Goal: Navigation & Orientation: Find specific page/section

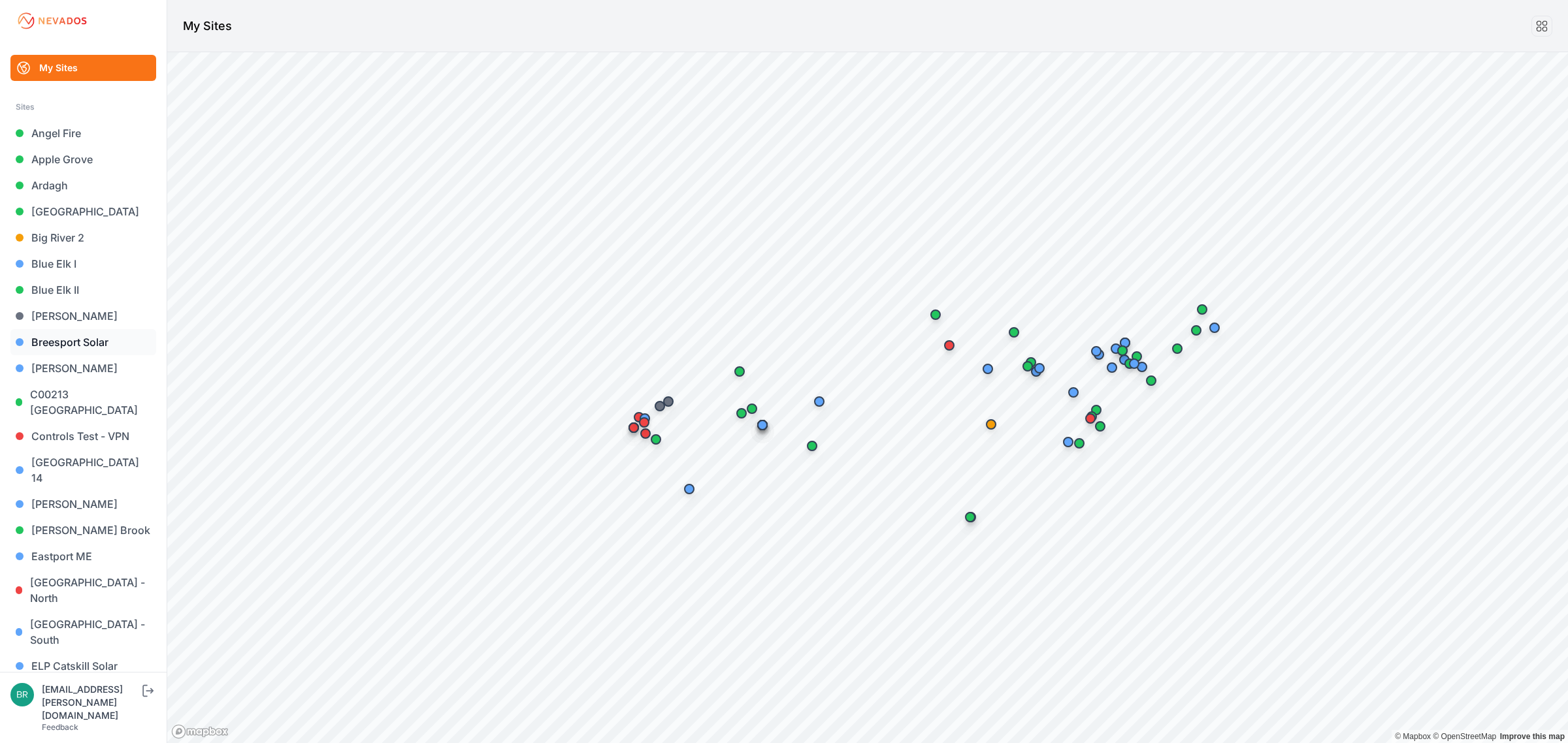
click at [82, 341] on link "Breesport Solar" at bounding box center [84, 342] width 146 height 26
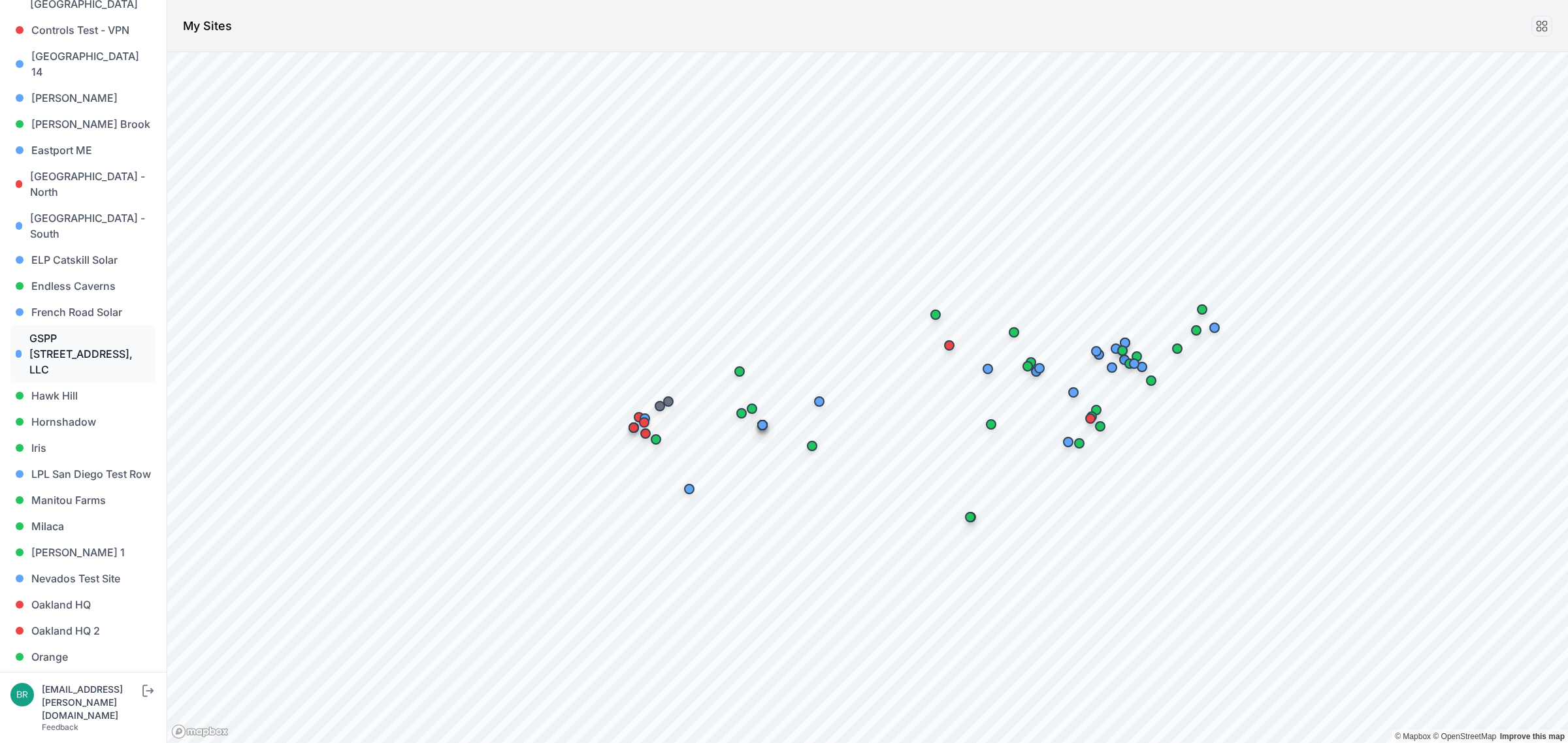
scroll to position [409, 0]
click at [60, 642] on link "Orange" at bounding box center [84, 655] width 146 height 26
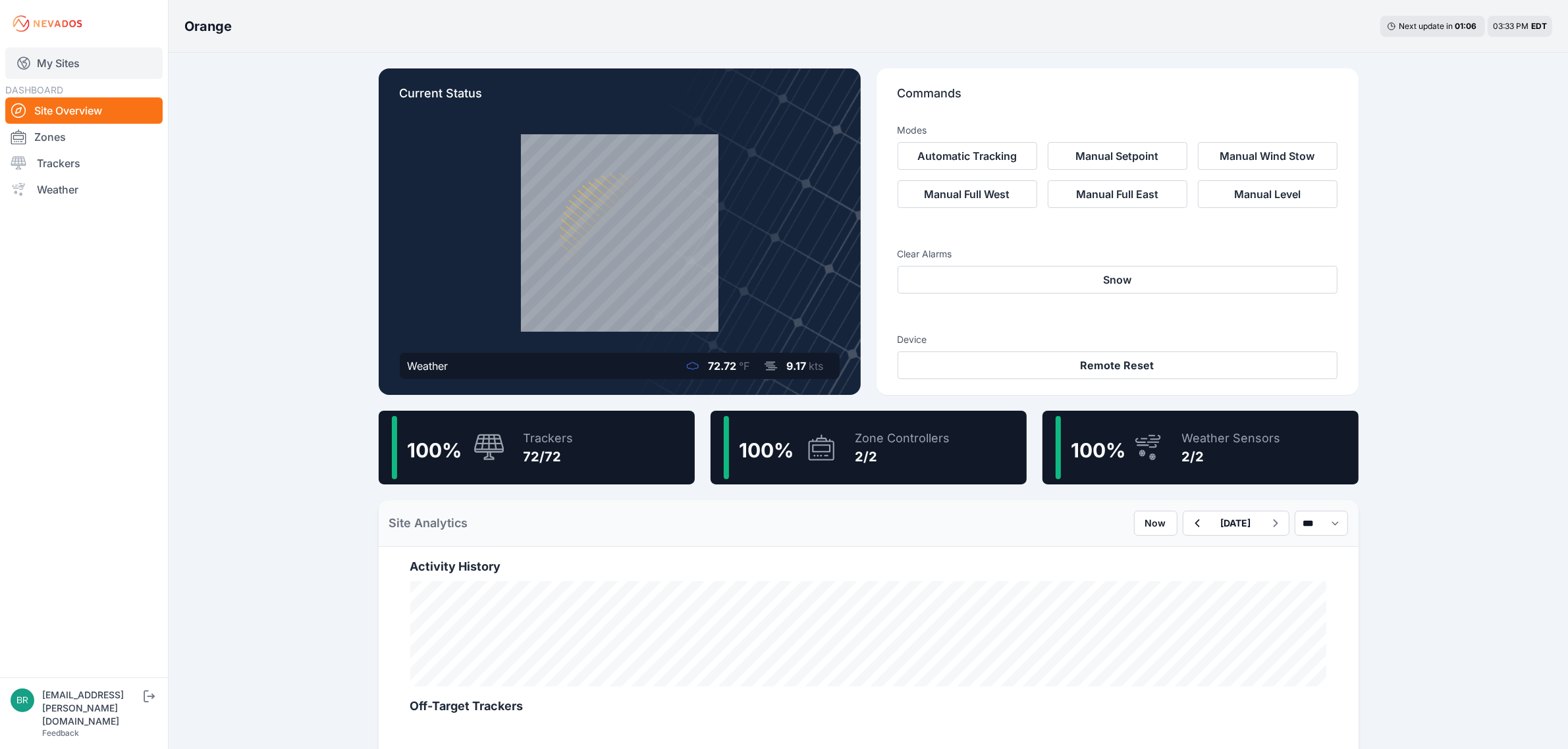
click at [84, 65] on link "My Sites" at bounding box center [84, 64] width 157 height 32
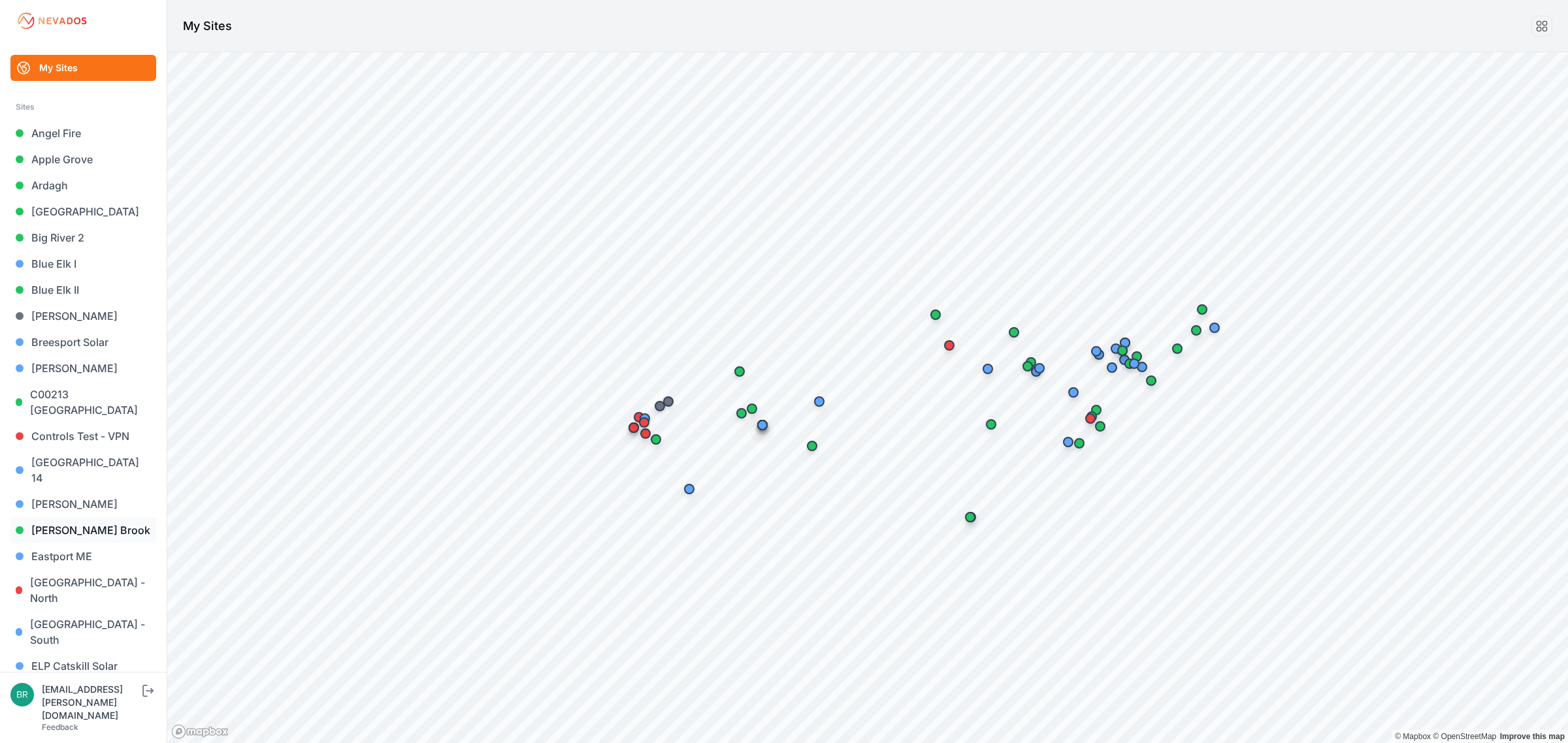
click at [96, 517] on link "[PERSON_NAME] Brook" at bounding box center [84, 530] width 146 height 26
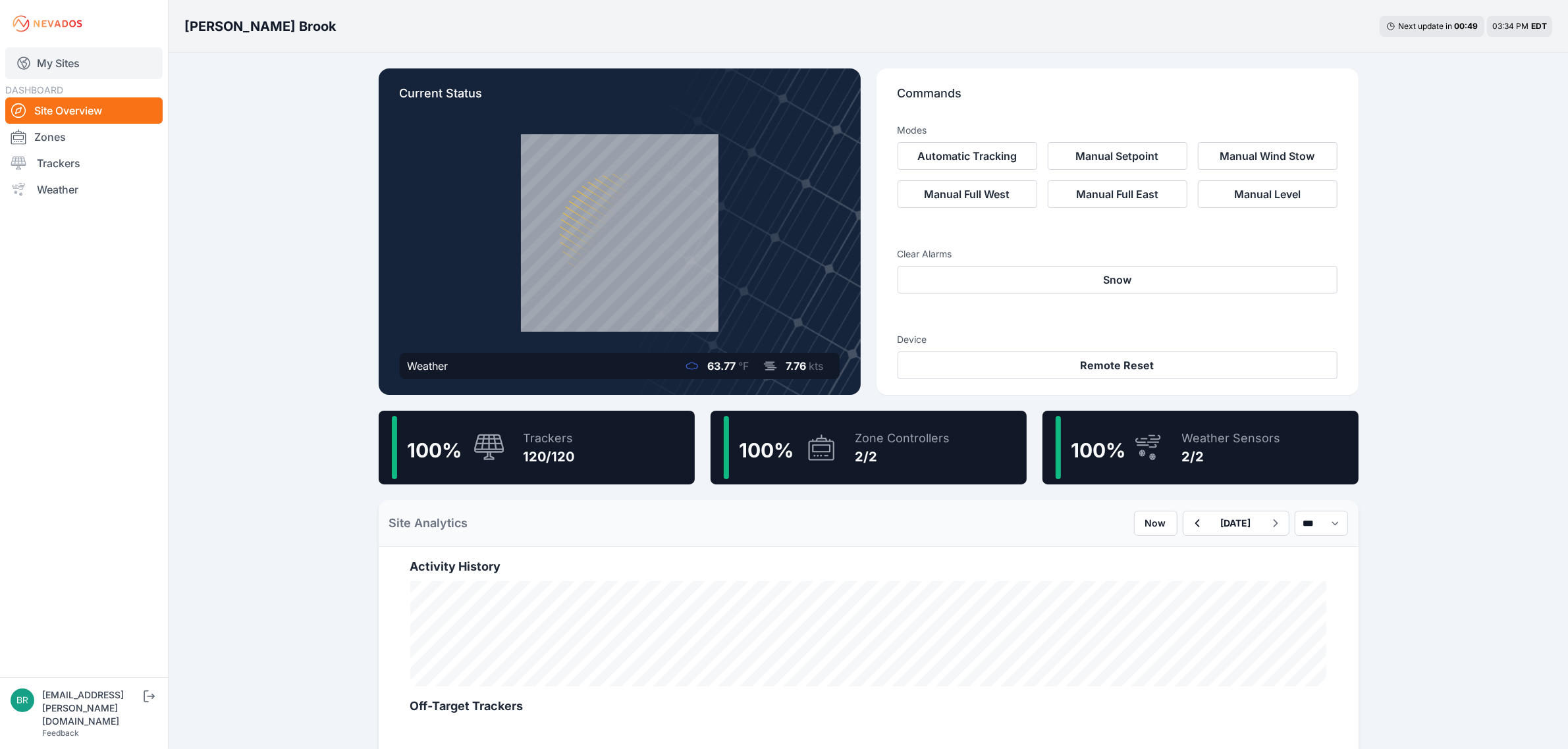
click at [78, 62] on link "My Sites" at bounding box center [84, 64] width 157 height 32
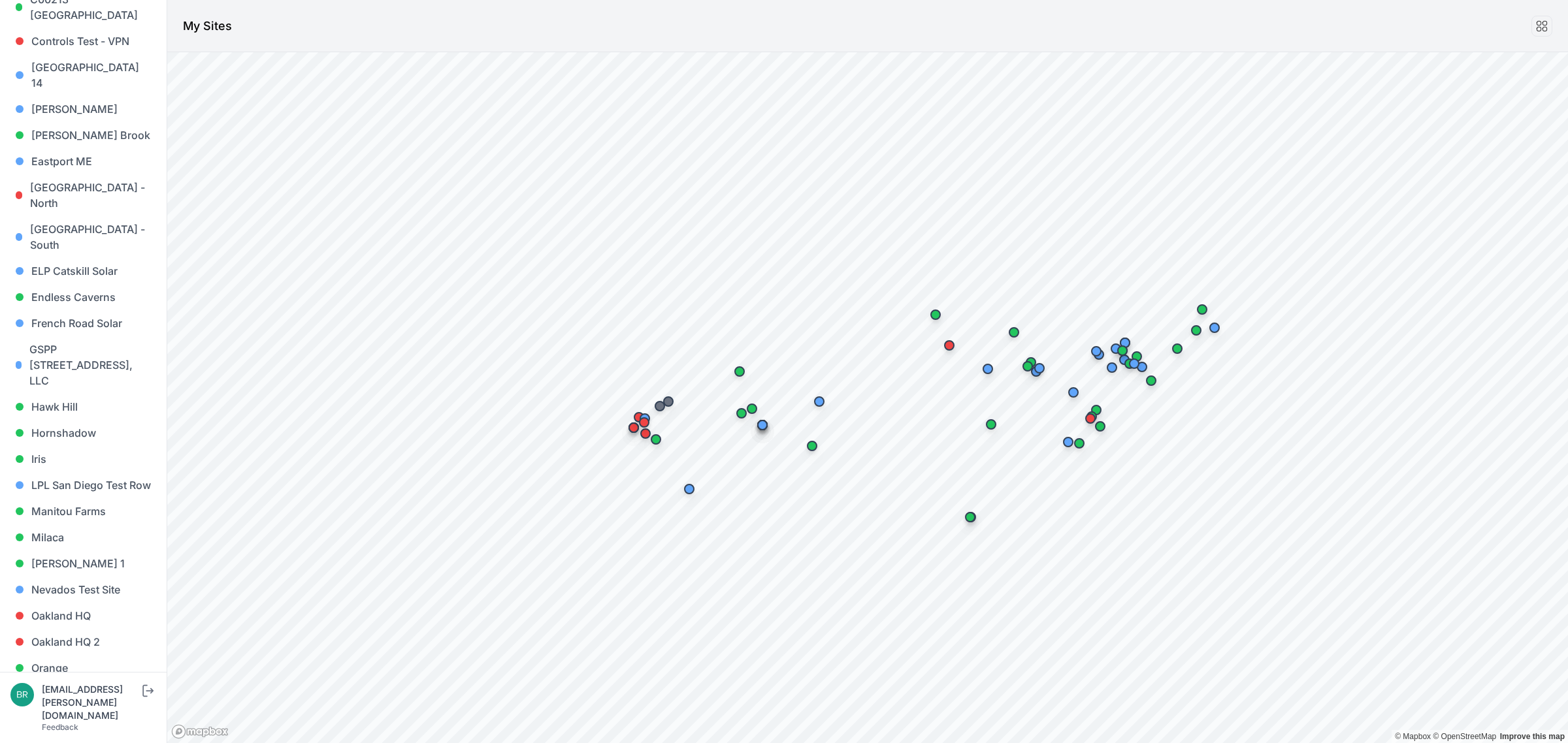
scroll to position [490, 0]
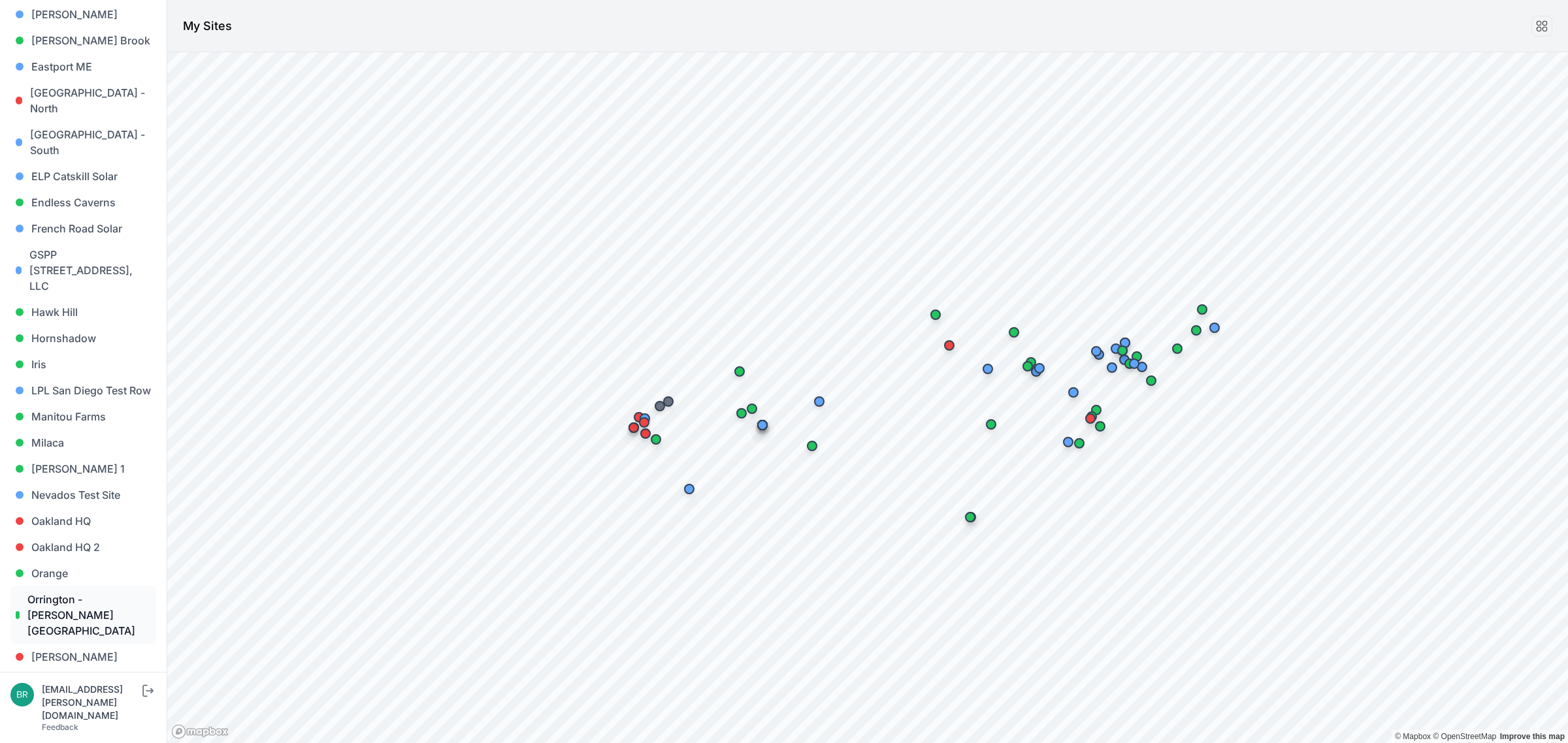
click at [70, 587] on link "Orrington - [PERSON_NAME][GEOGRAPHIC_DATA]" at bounding box center [84, 616] width 146 height 57
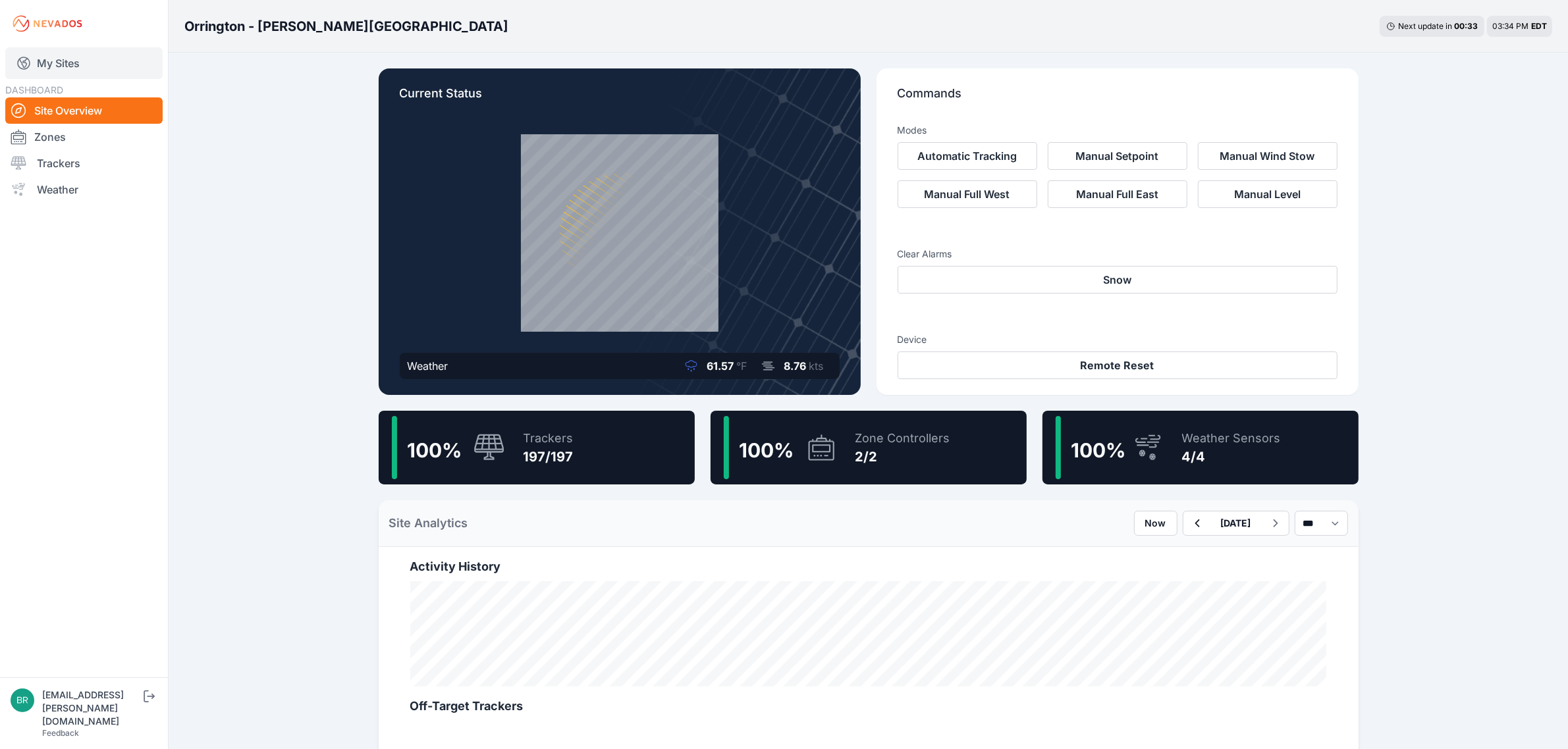
click at [73, 63] on link "My Sites" at bounding box center [84, 64] width 157 height 32
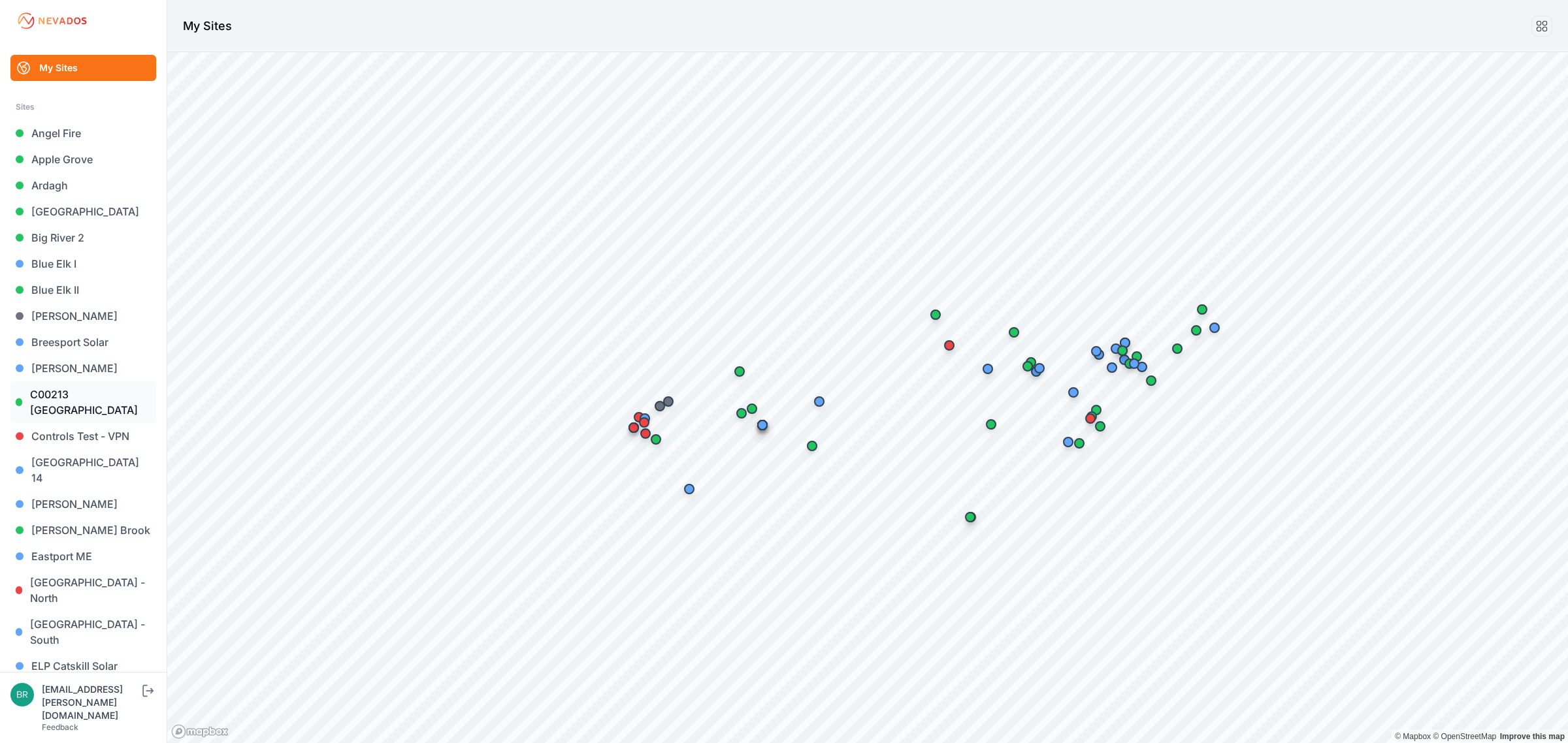
click at [92, 399] on link "C00213 [GEOGRAPHIC_DATA]" at bounding box center [84, 403] width 146 height 41
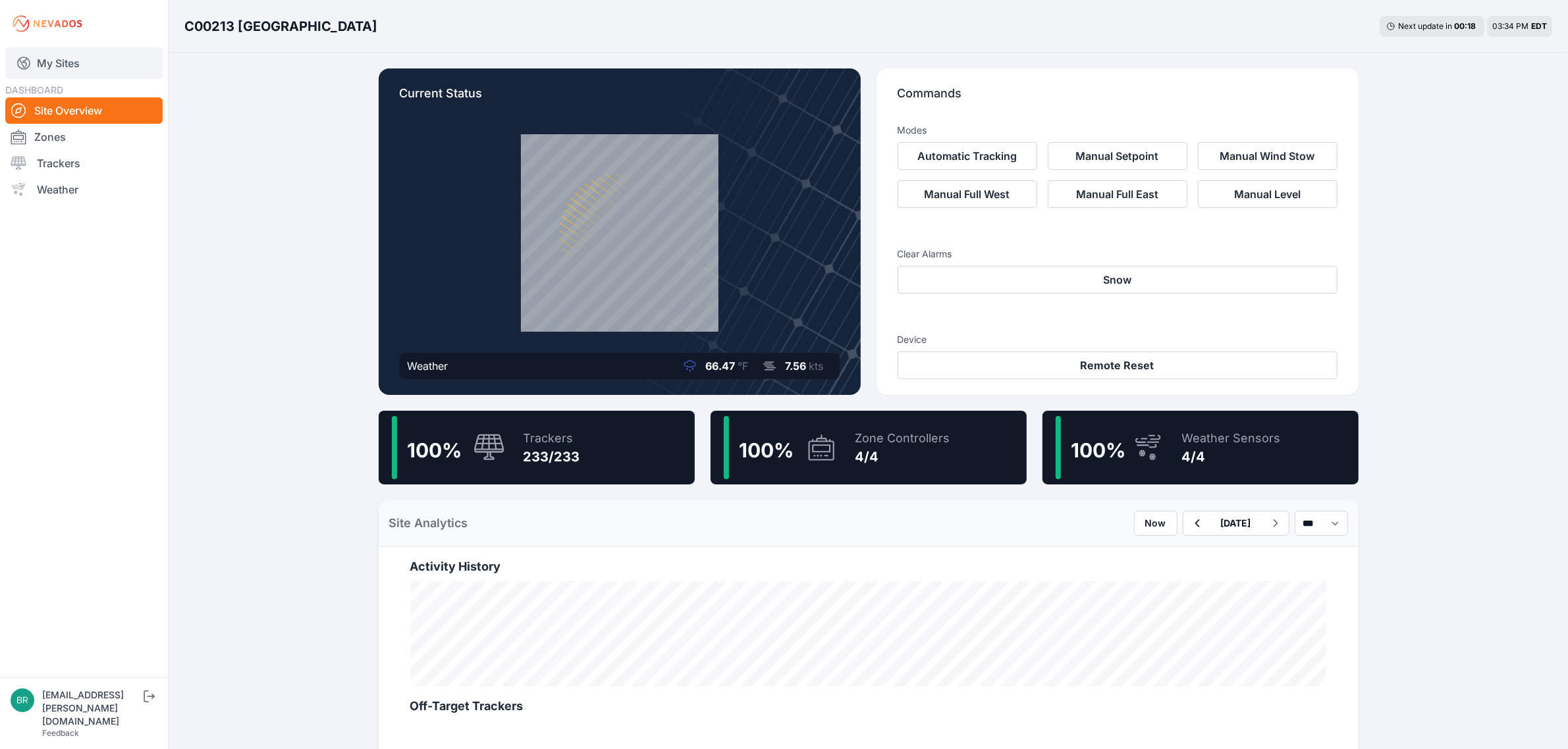
click at [75, 60] on link "My Sites" at bounding box center [84, 64] width 157 height 32
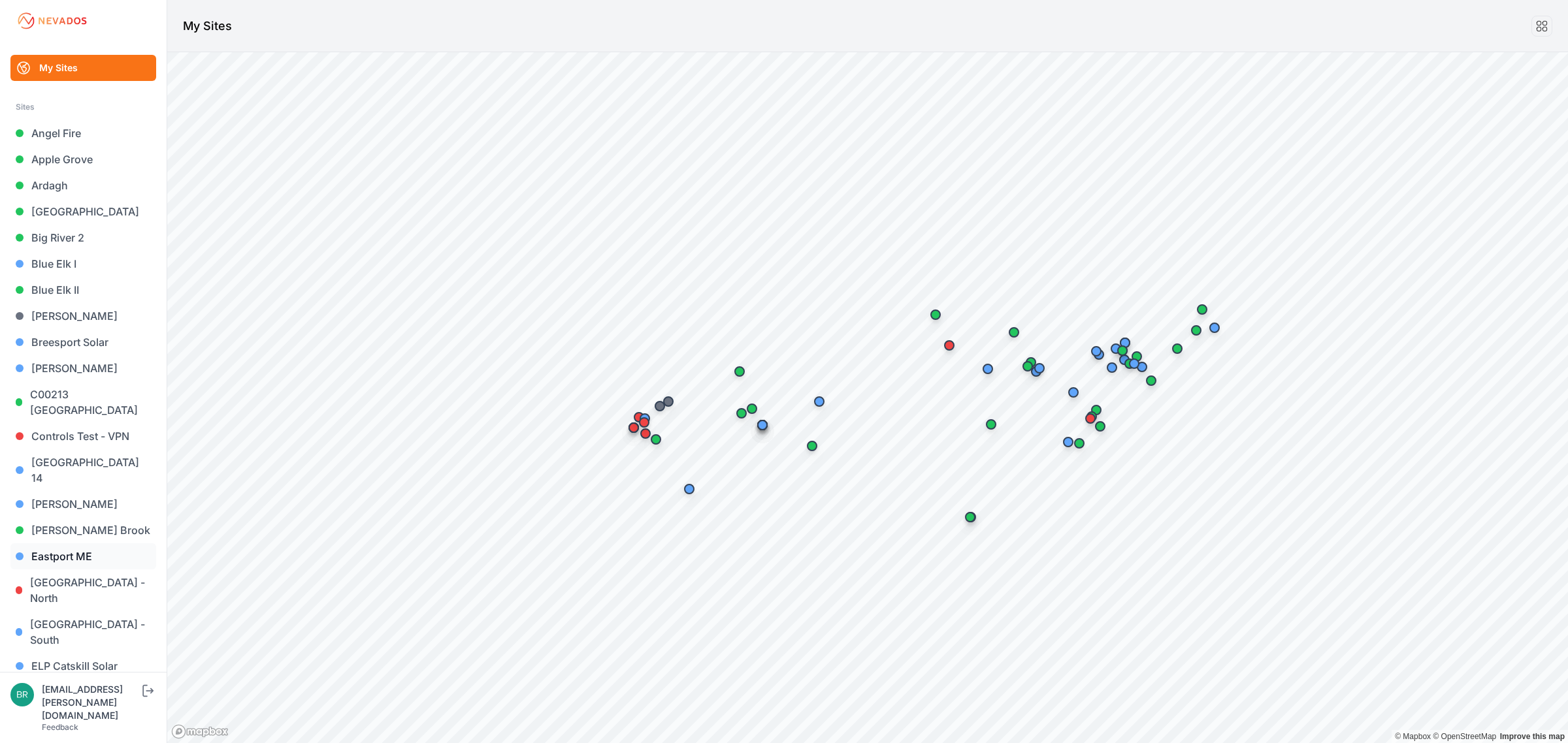
click at [70, 544] on link "Eastport ME" at bounding box center [84, 557] width 146 height 26
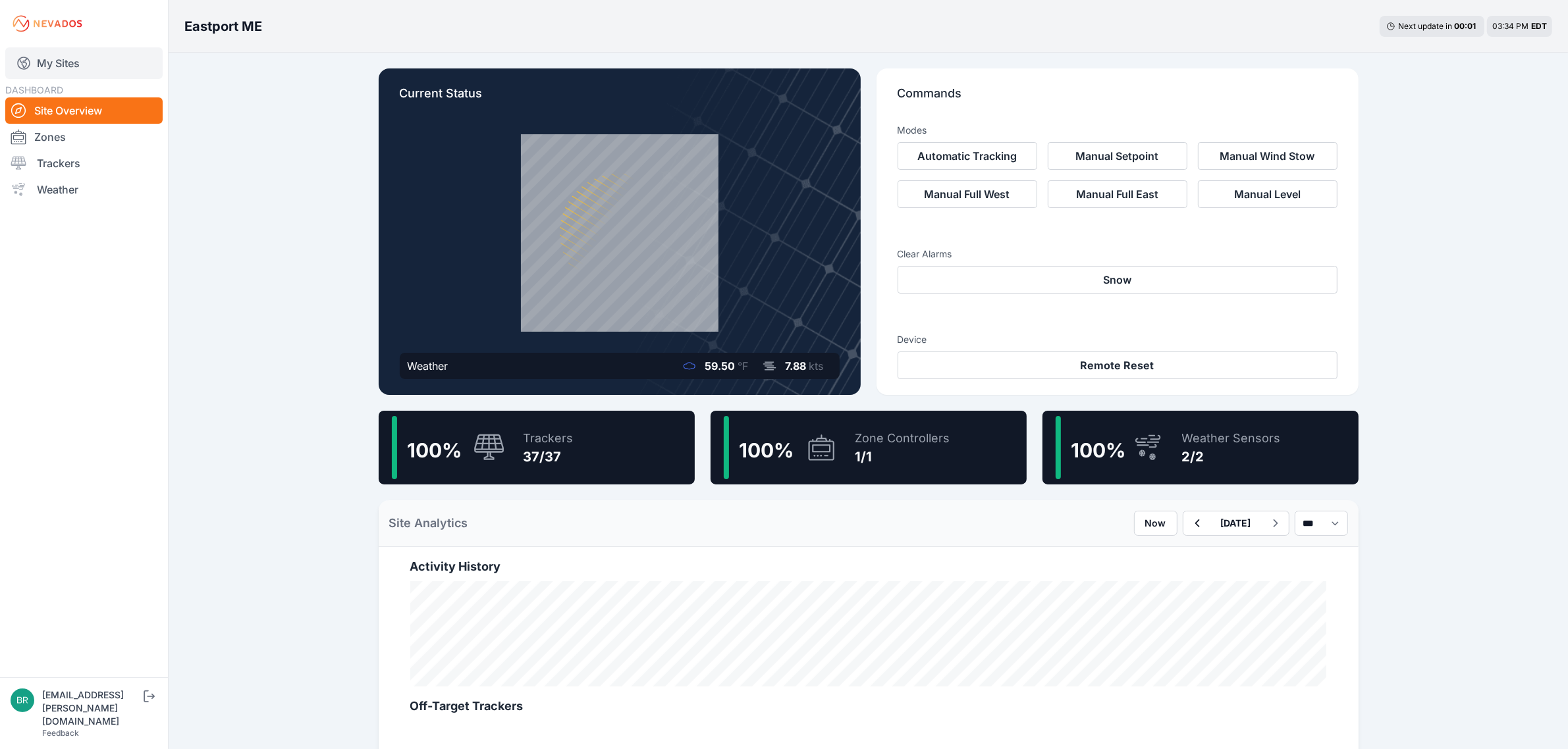
click at [86, 66] on link "My Sites" at bounding box center [84, 64] width 157 height 32
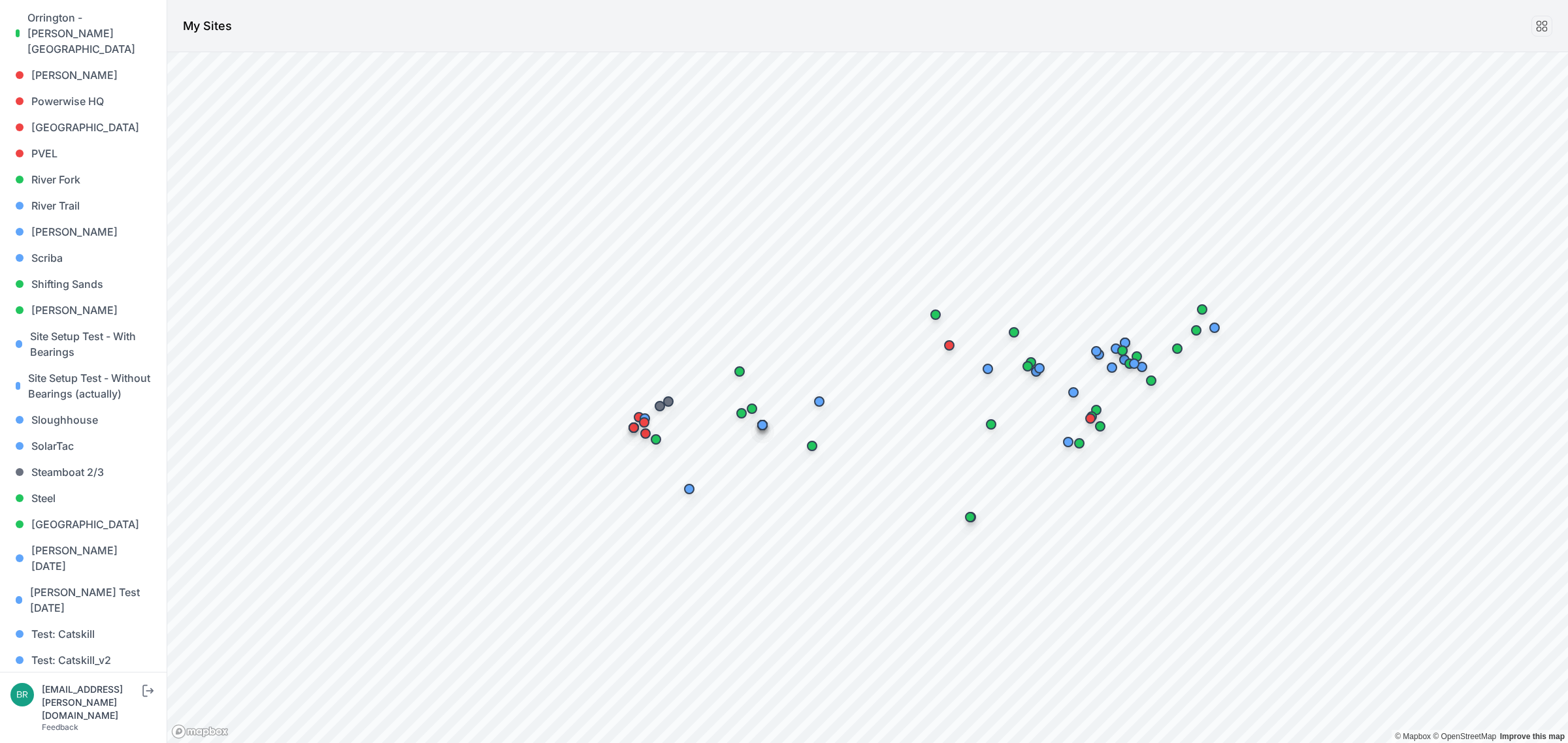
scroll to position [1114, 0]
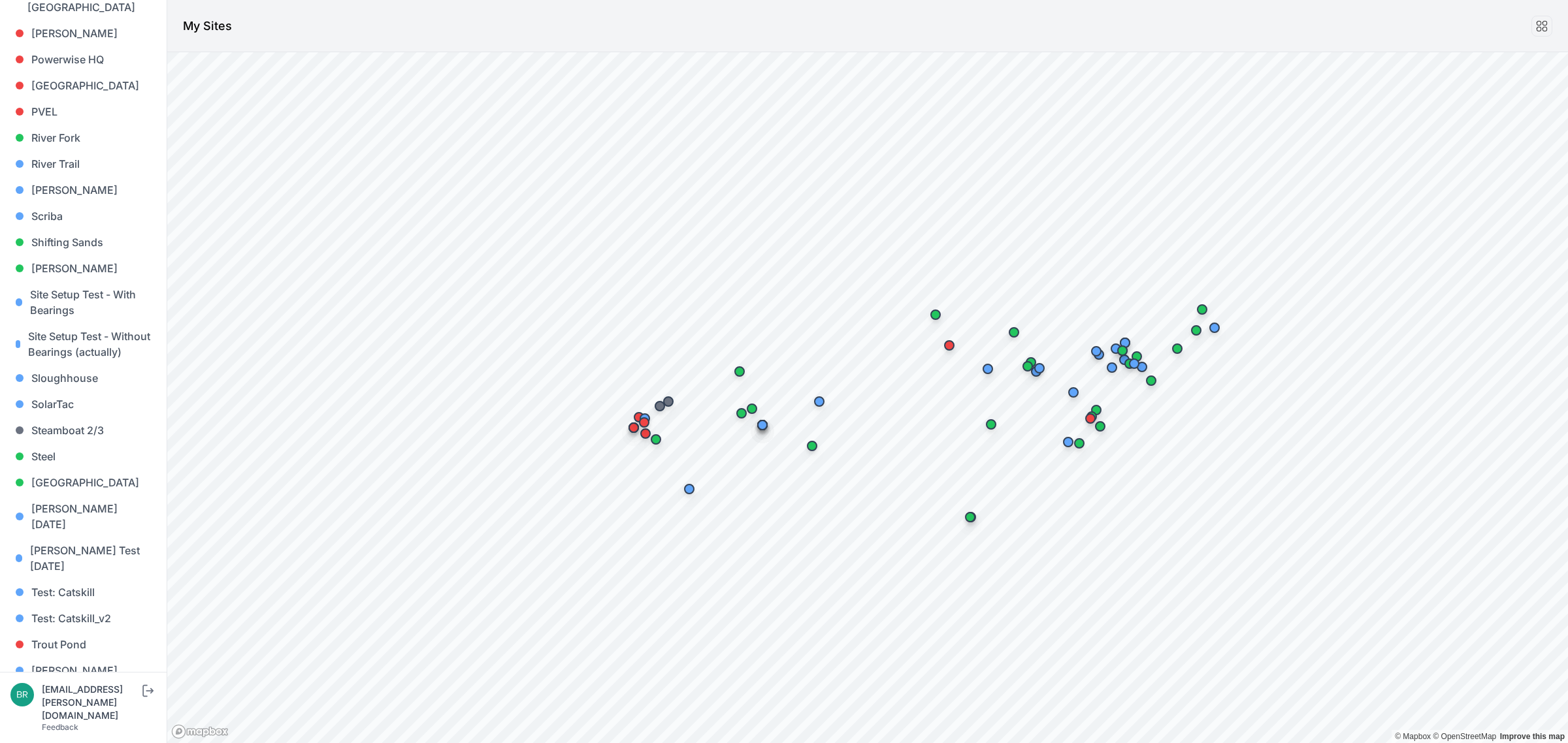
click at [69, 710] on link "[PERSON_NAME] [PERSON_NAME]" at bounding box center [84, 731] width 146 height 41
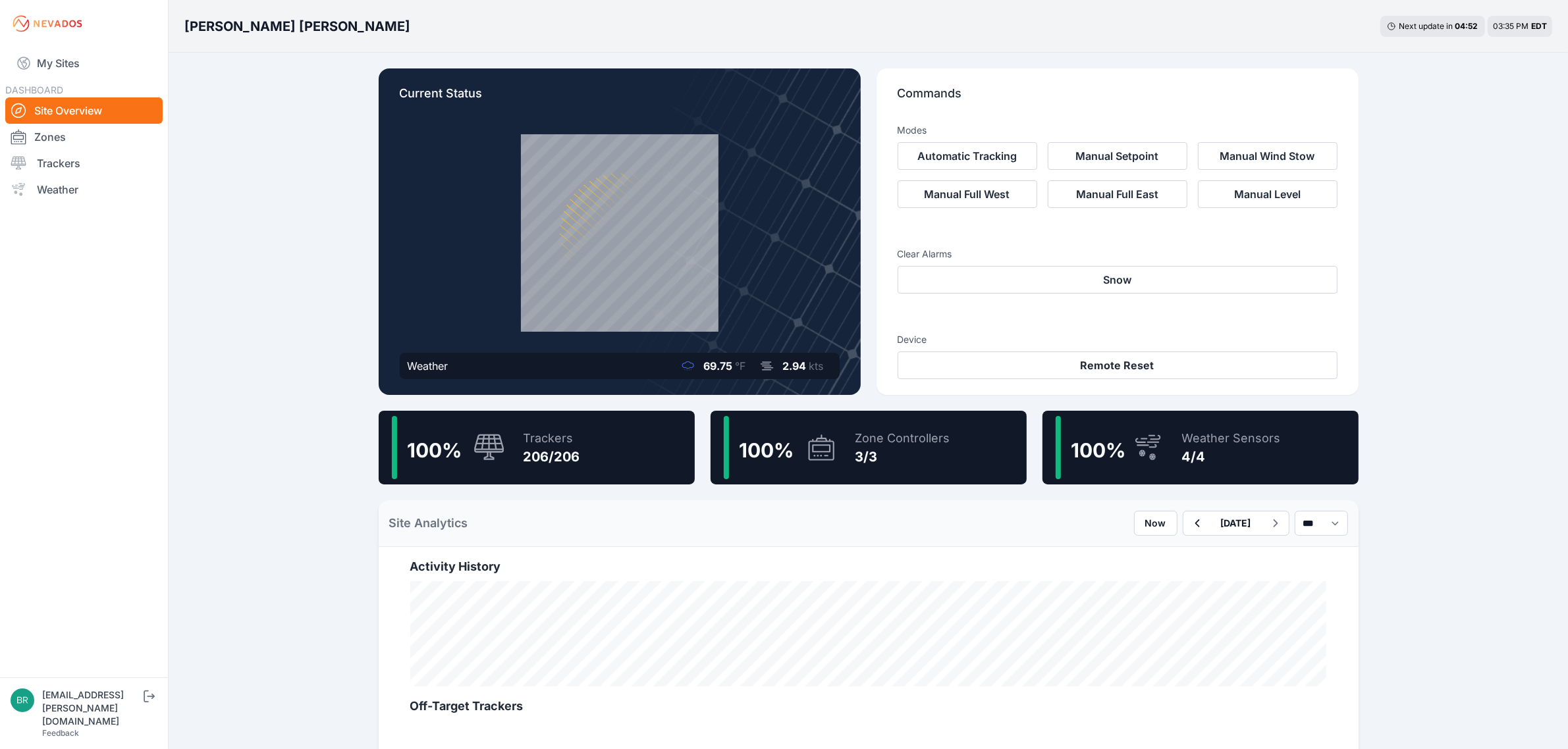
click at [596, 470] on div "100 % Trackers 206/206" at bounding box center [537, 448] width 316 height 74
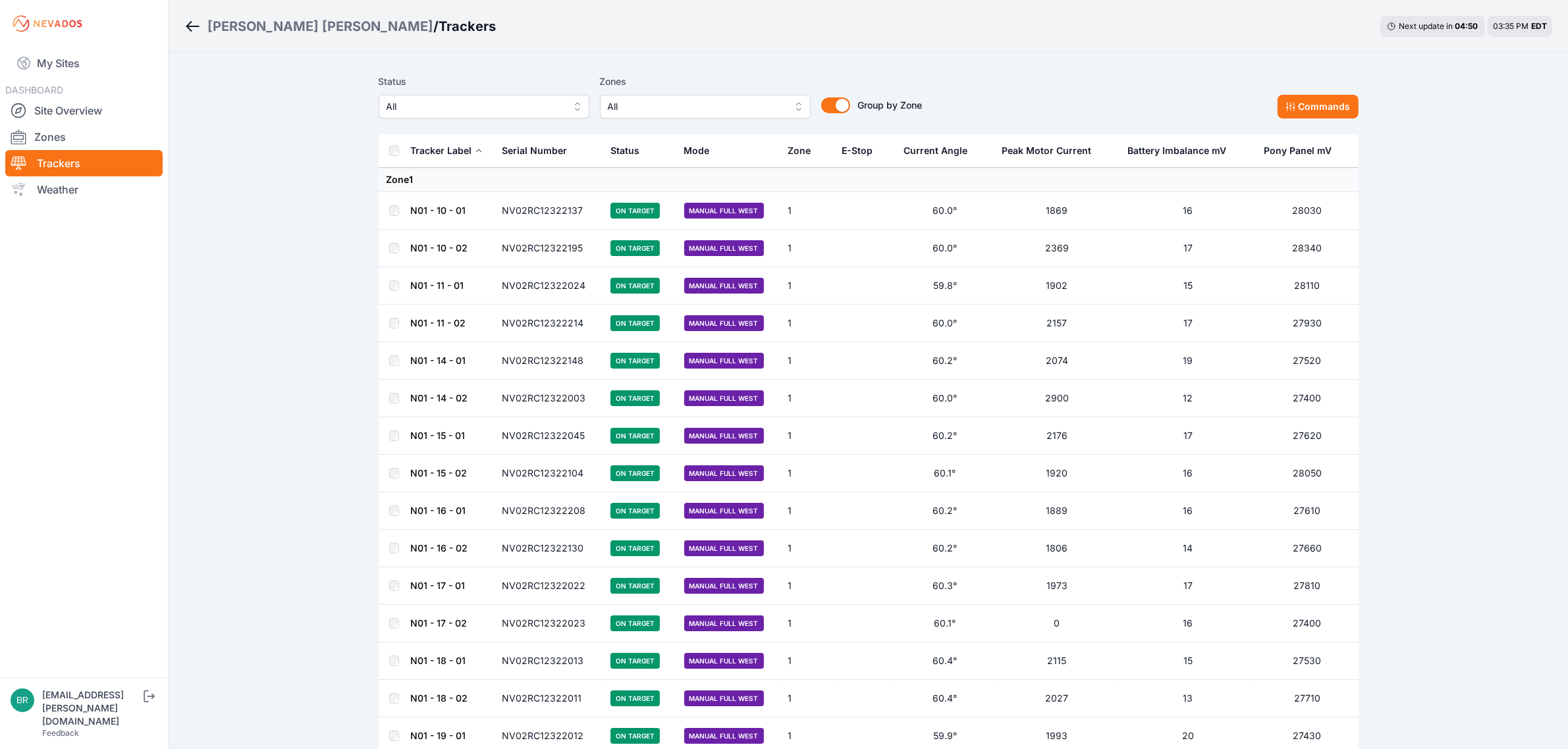
click at [457, 105] on span "All" at bounding box center [475, 106] width 176 height 16
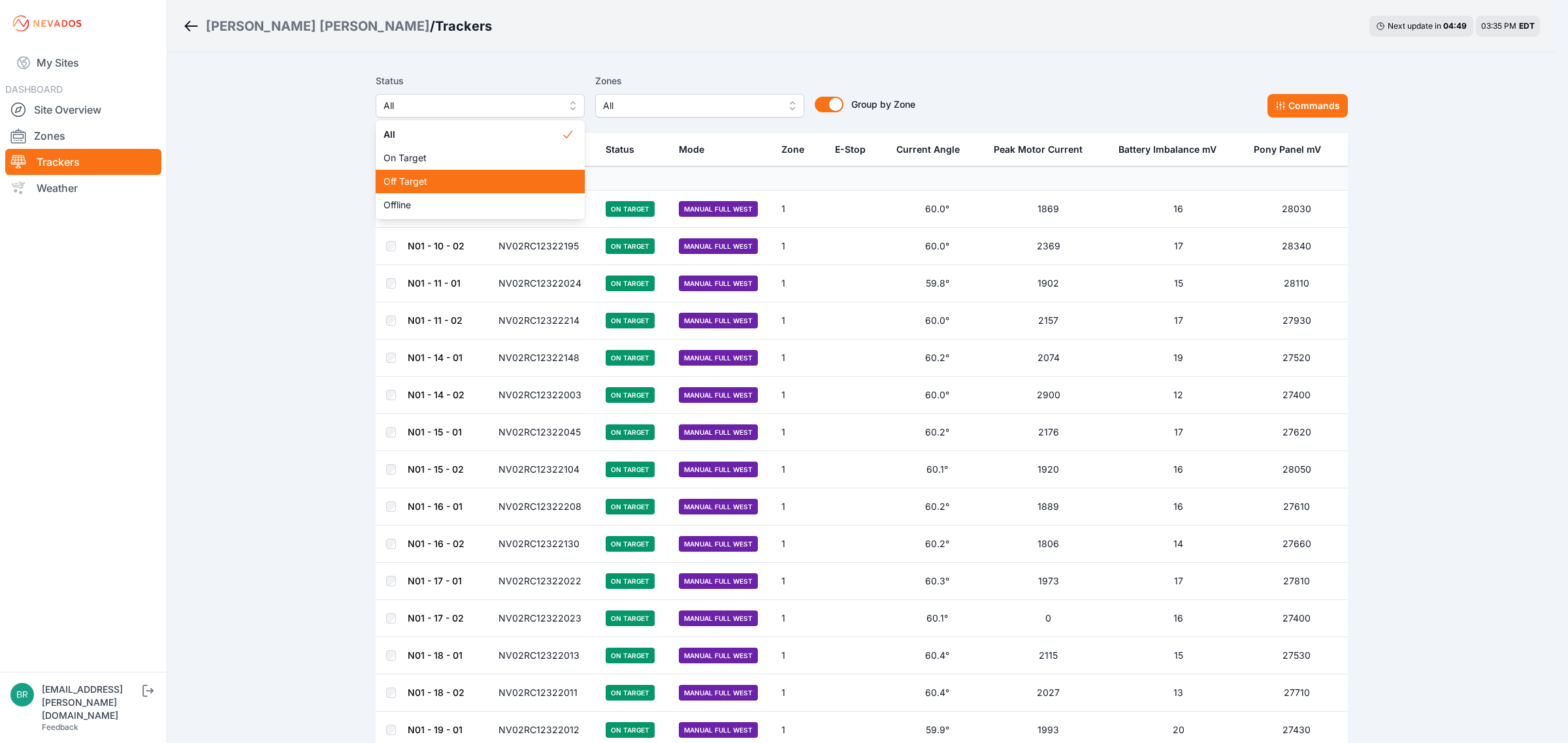
click at [438, 179] on span "Off Target" at bounding box center [473, 181] width 178 height 13
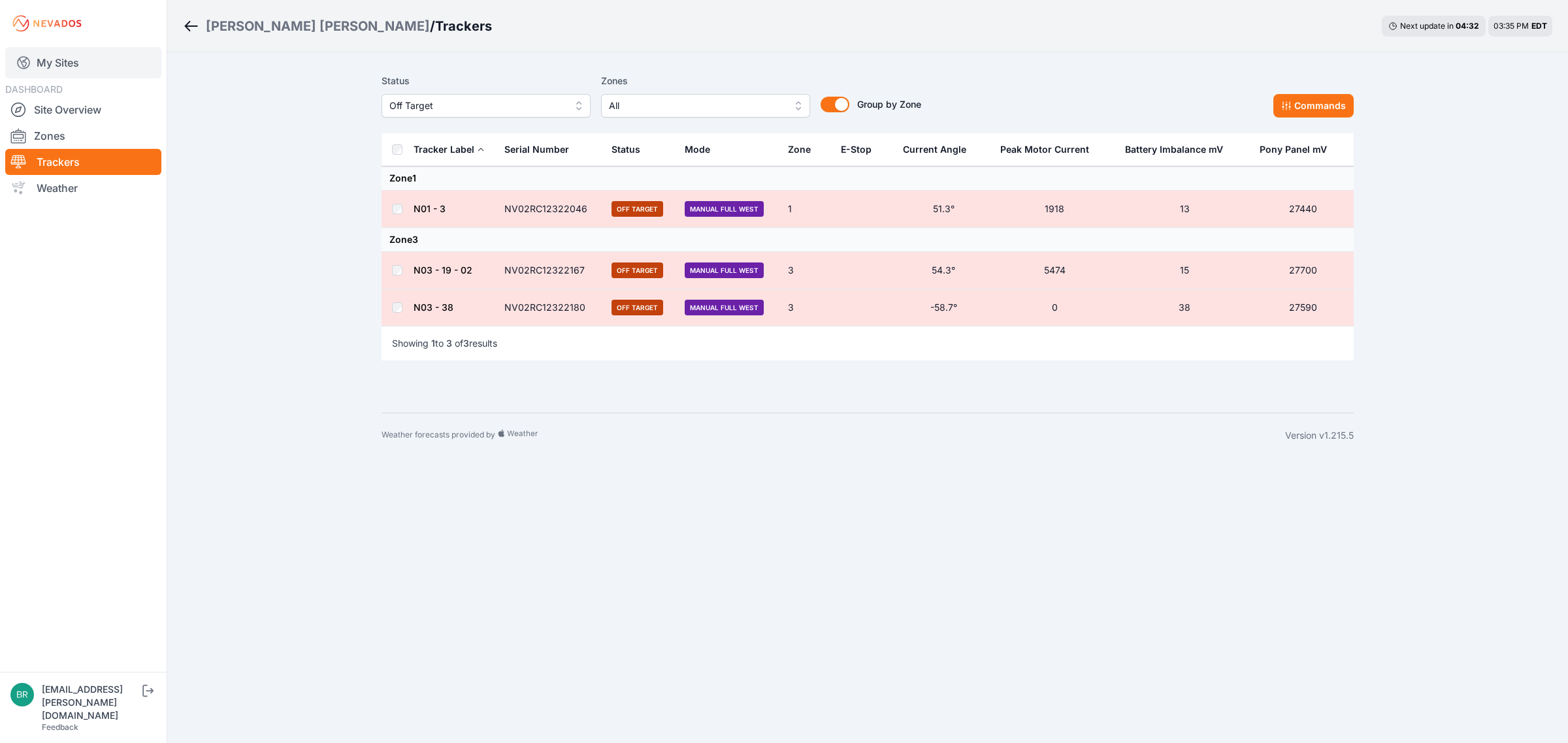
click at [110, 67] on link "My Sites" at bounding box center [83, 63] width 156 height 32
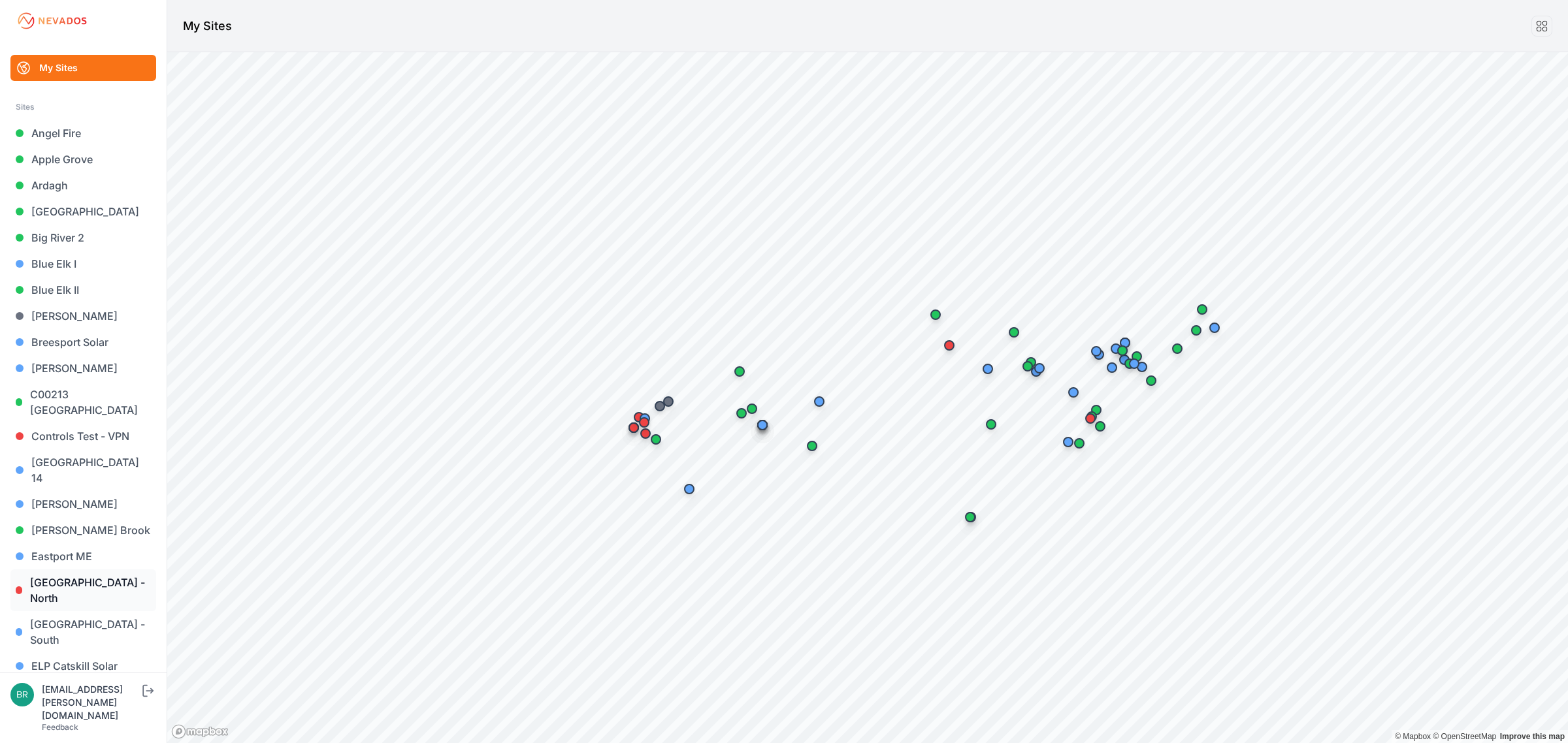
click at [105, 569] on link "[GEOGRAPHIC_DATA] - North" at bounding box center [84, 590] width 146 height 41
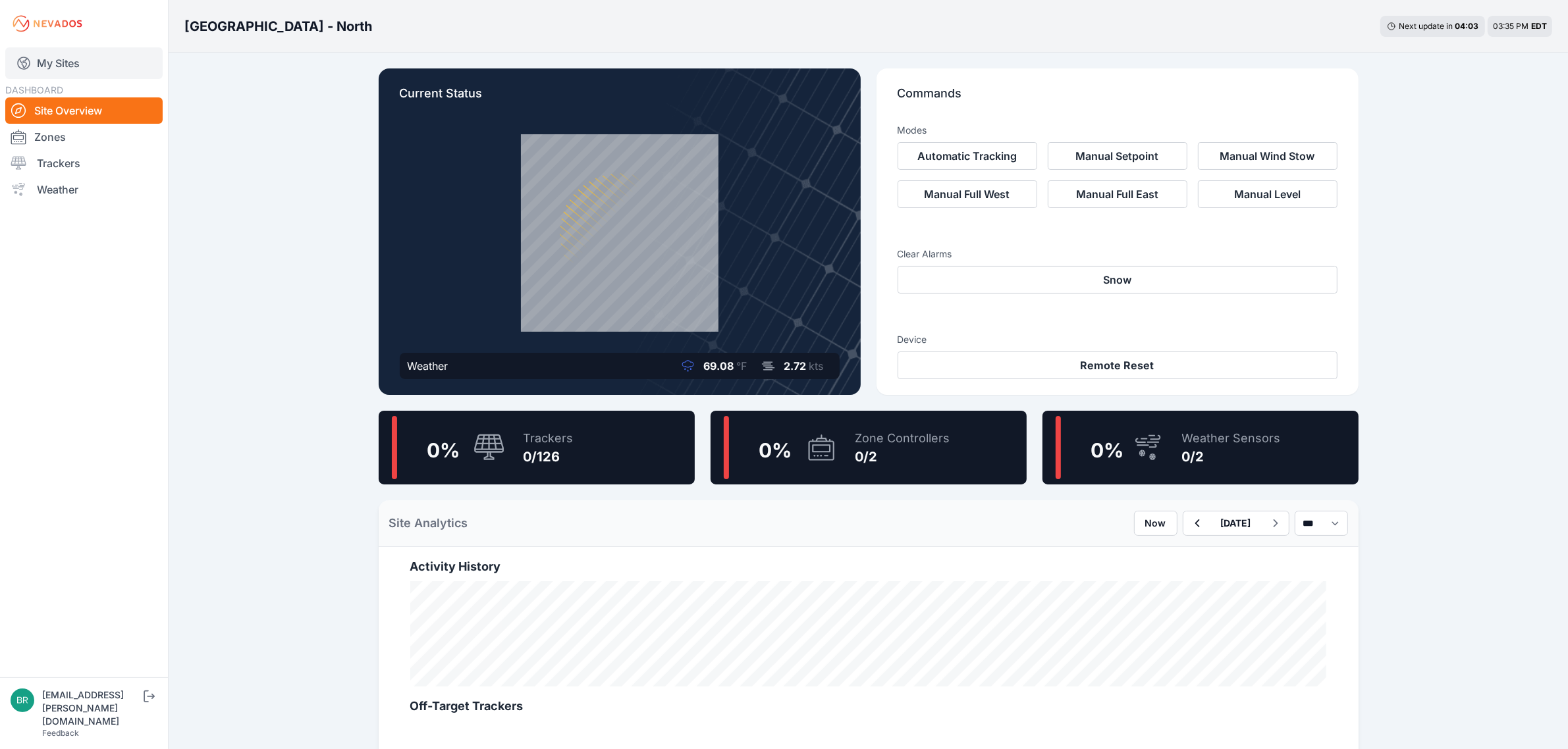
click at [87, 66] on link "My Sites" at bounding box center [84, 64] width 157 height 32
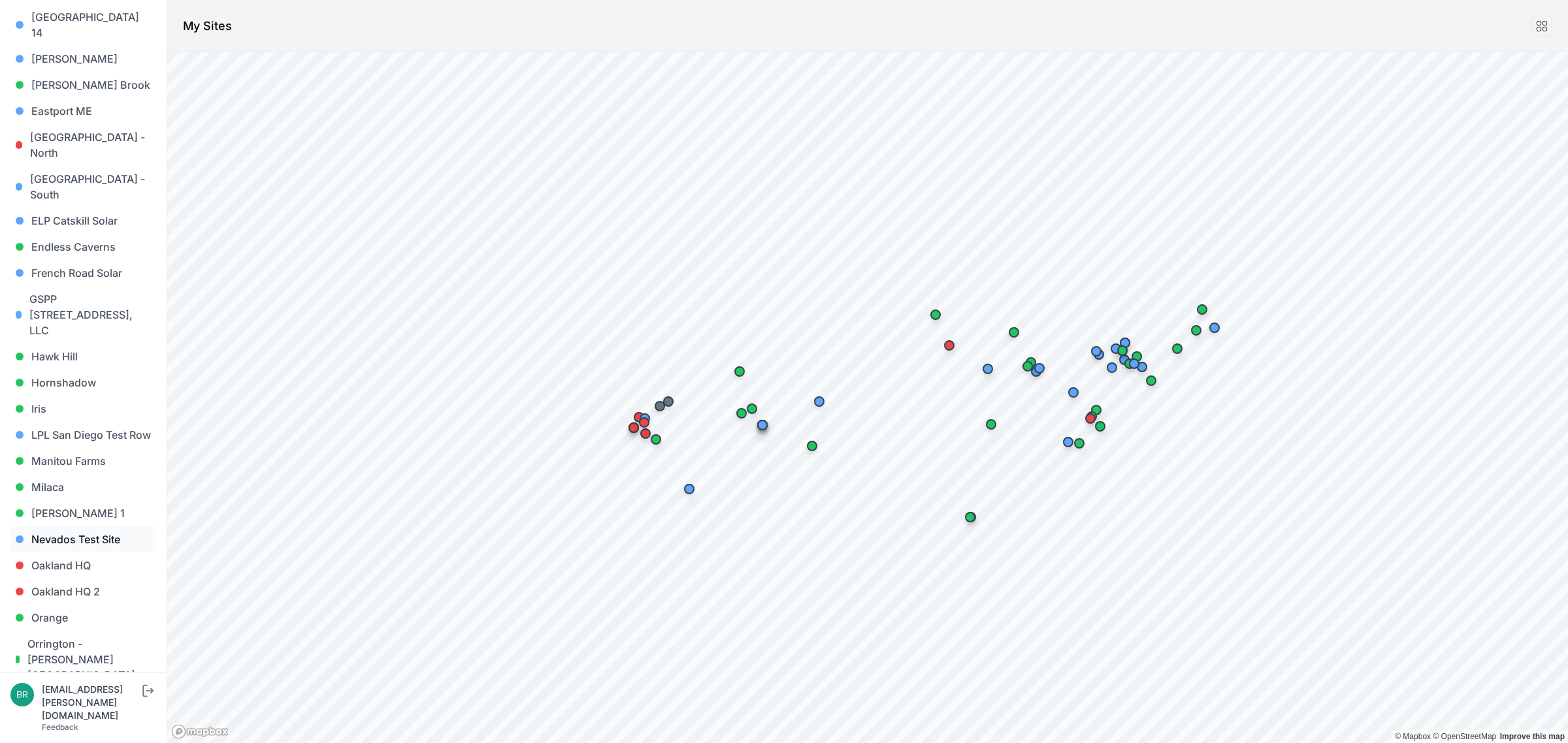
scroll to position [490, 0]
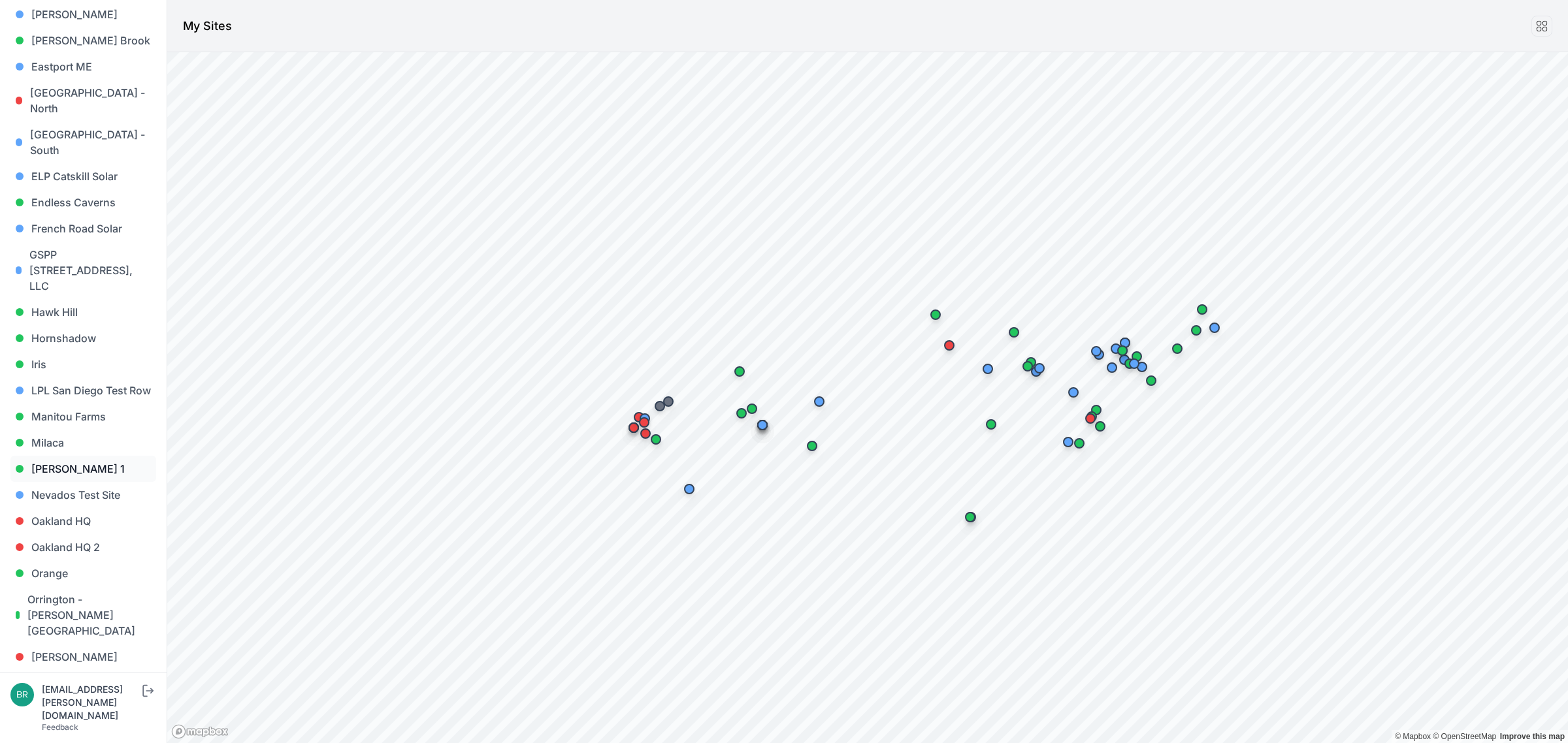
click at [67, 456] on link "[PERSON_NAME] 1" at bounding box center [84, 469] width 146 height 26
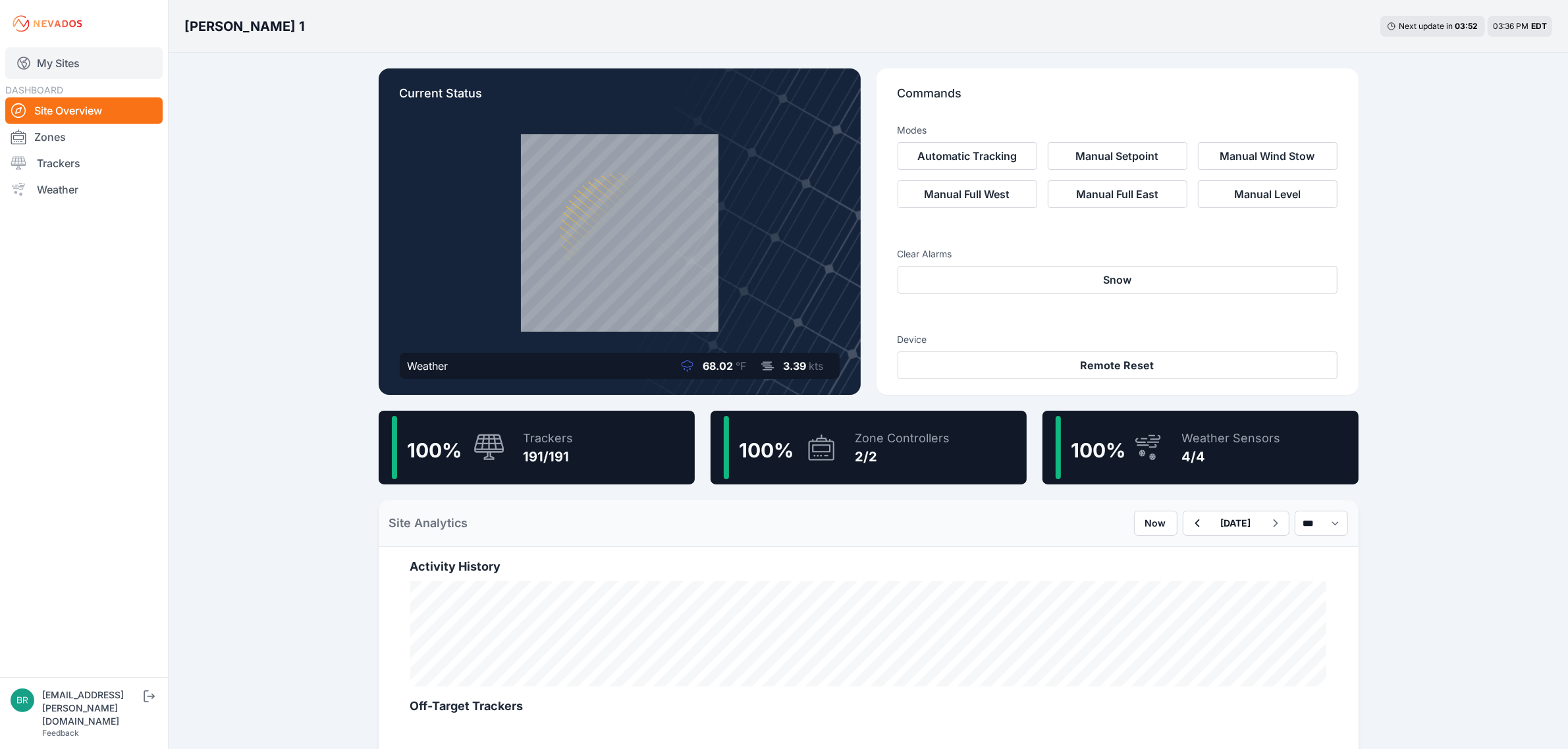
click at [71, 58] on link "My Sites" at bounding box center [84, 64] width 157 height 32
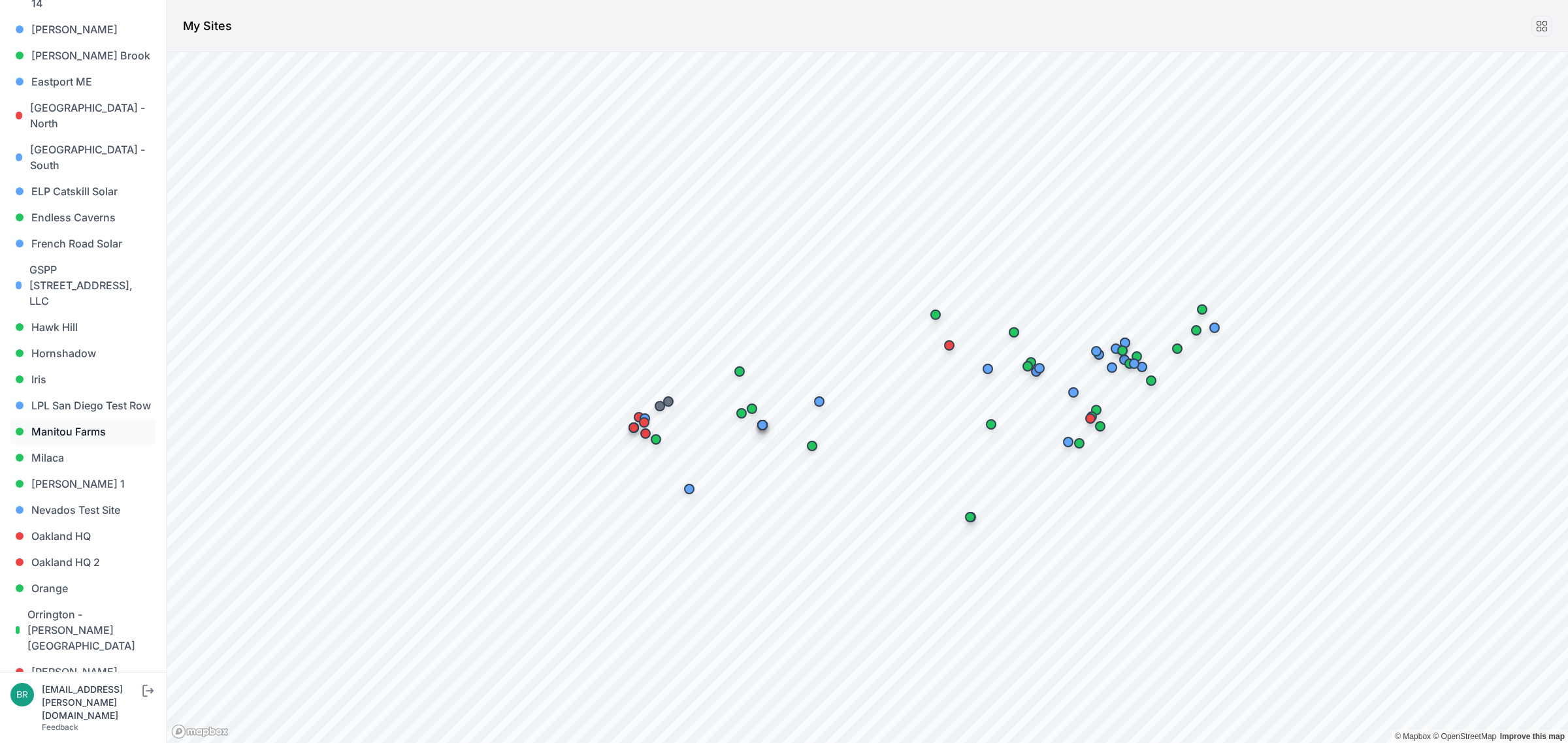
scroll to position [490, 0]
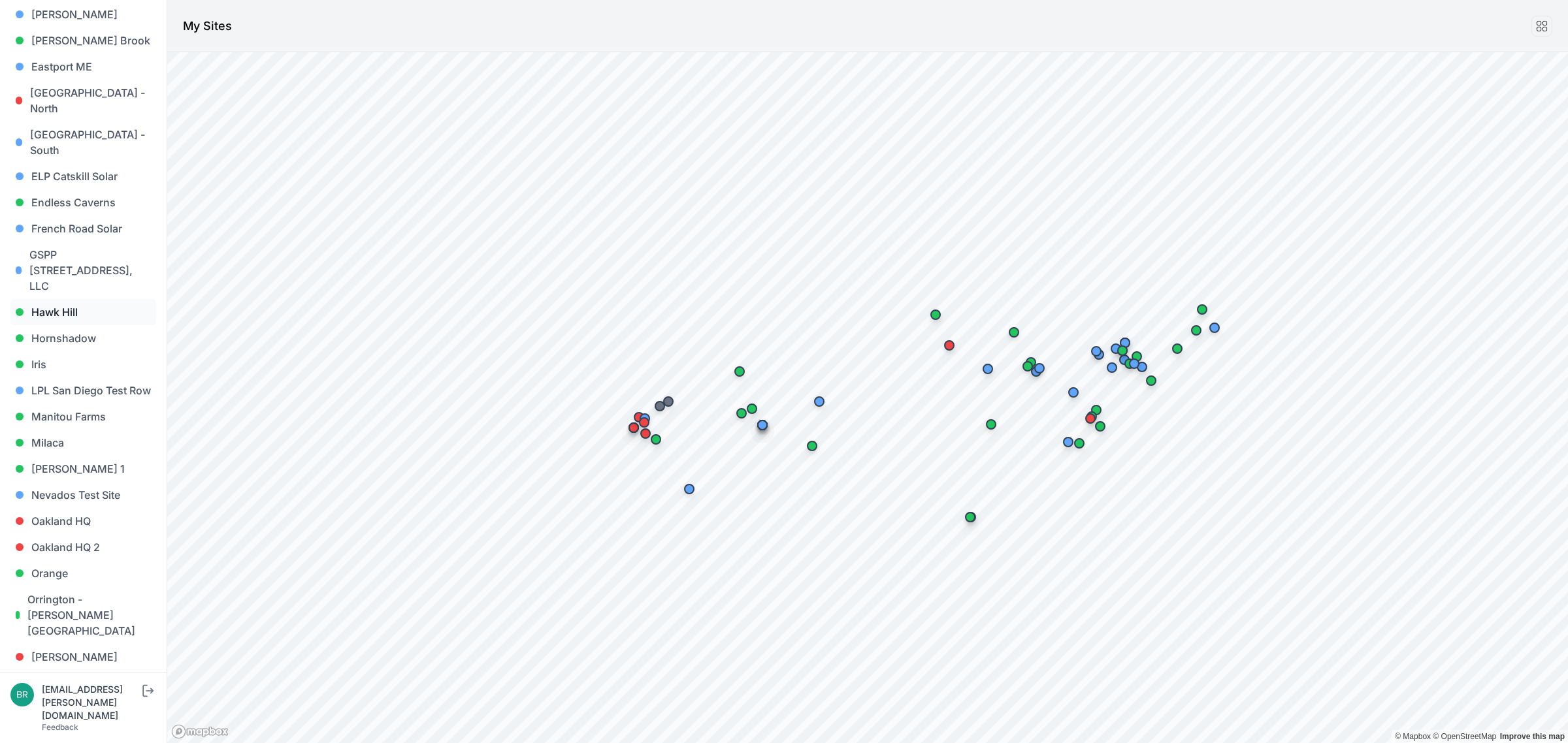
click at [53, 299] on link "Hawk Hill" at bounding box center [84, 312] width 146 height 26
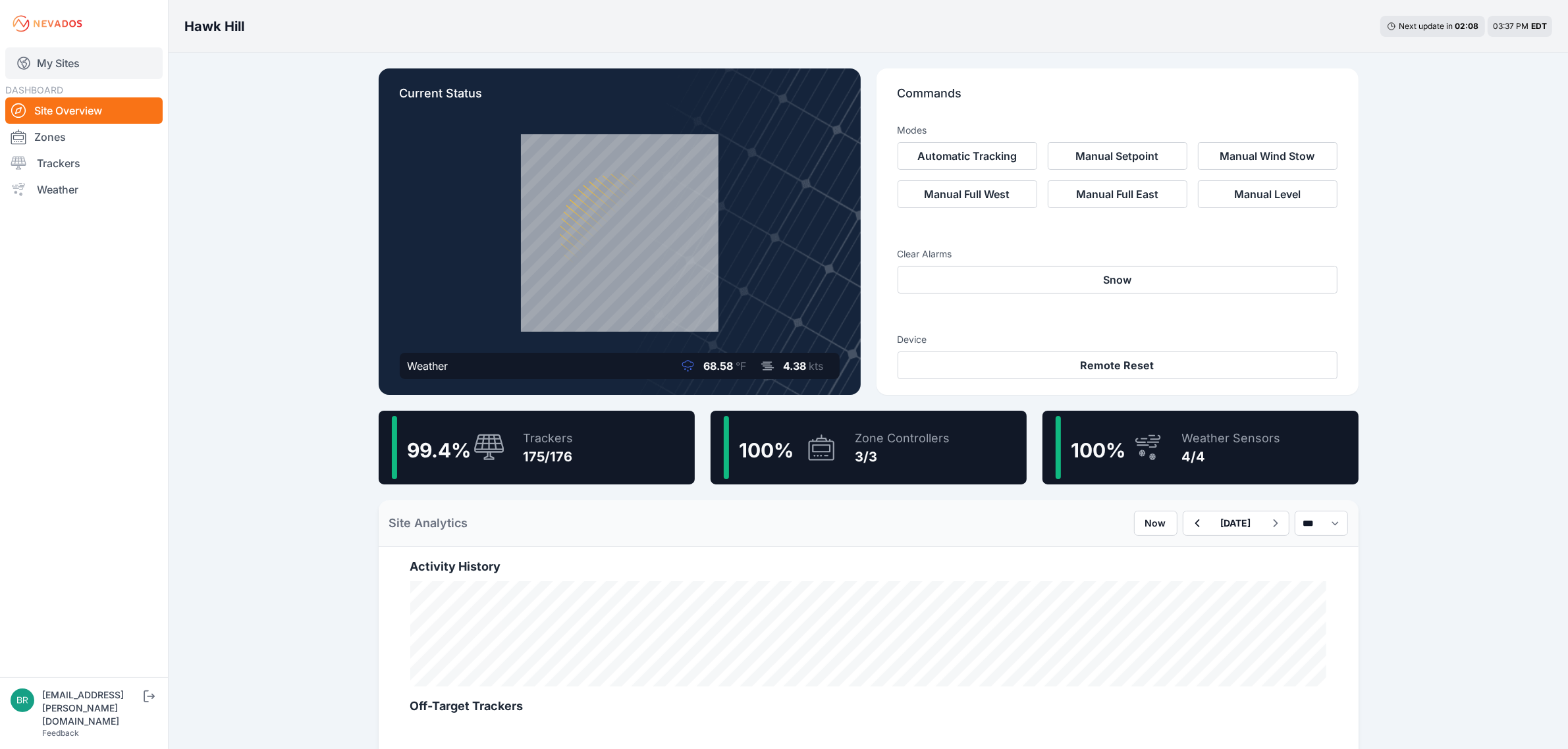
click at [121, 57] on link "My Sites" at bounding box center [84, 64] width 157 height 32
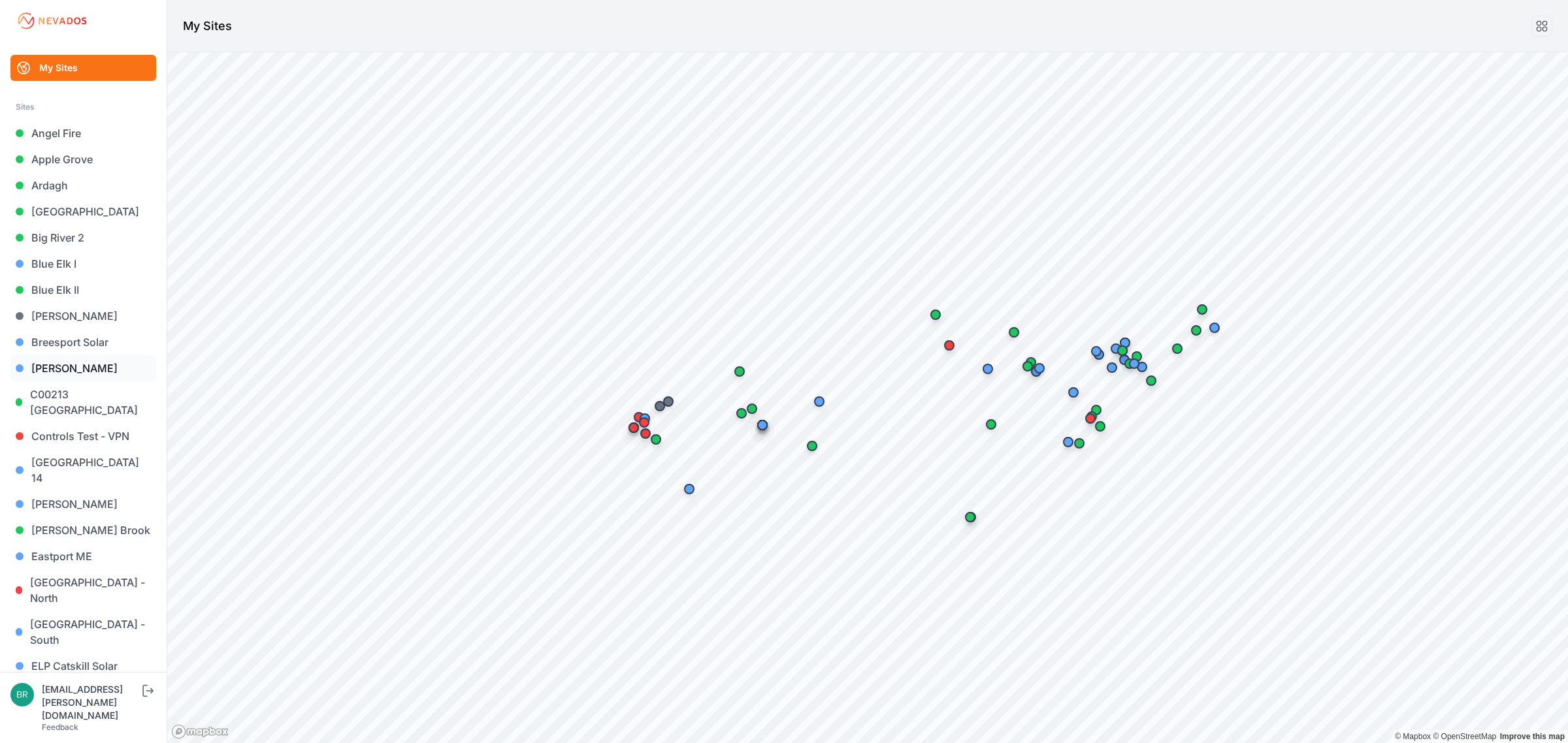
click at [100, 379] on link "[PERSON_NAME]" at bounding box center [84, 368] width 146 height 26
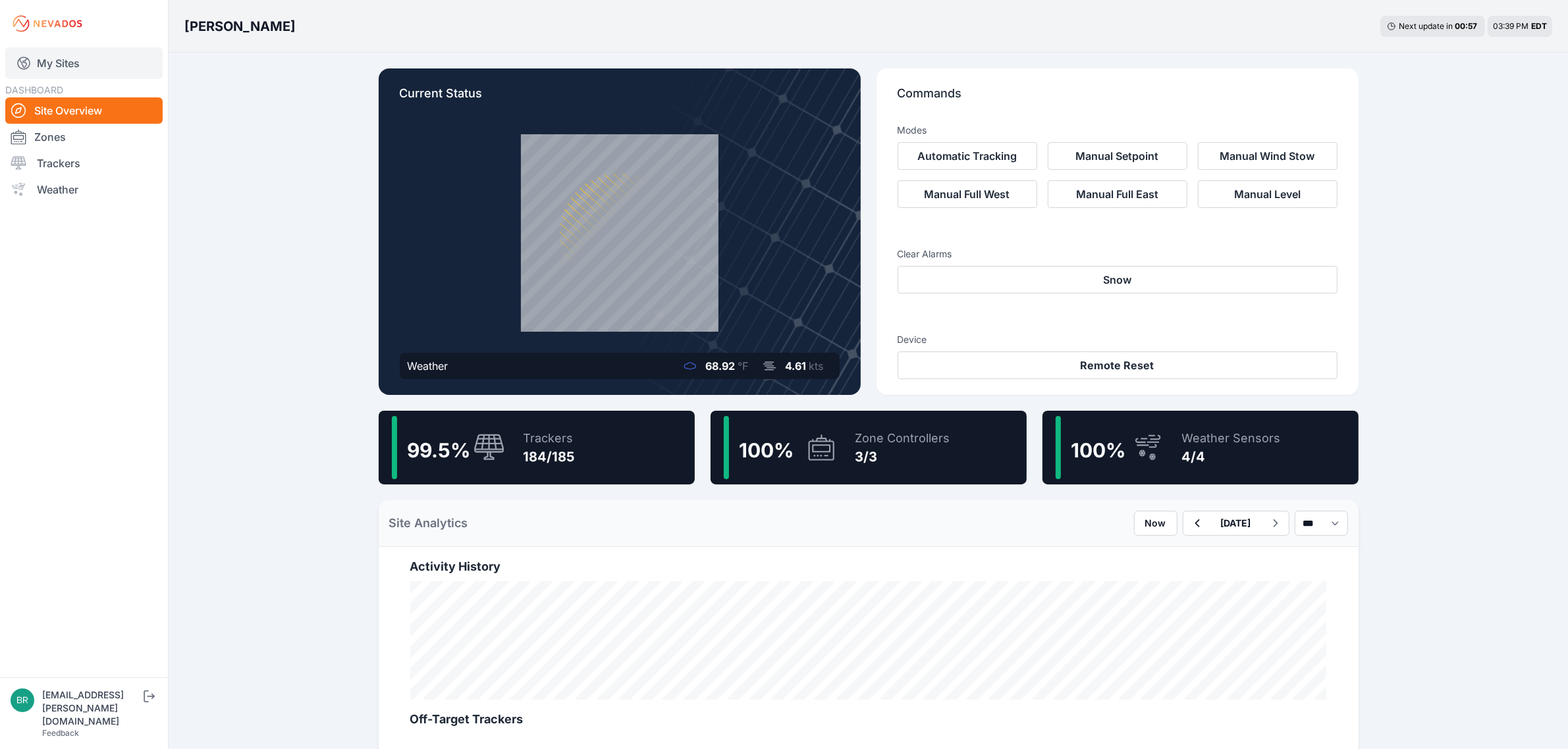
click at [50, 62] on link "My Sites" at bounding box center [84, 64] width 157 height 32
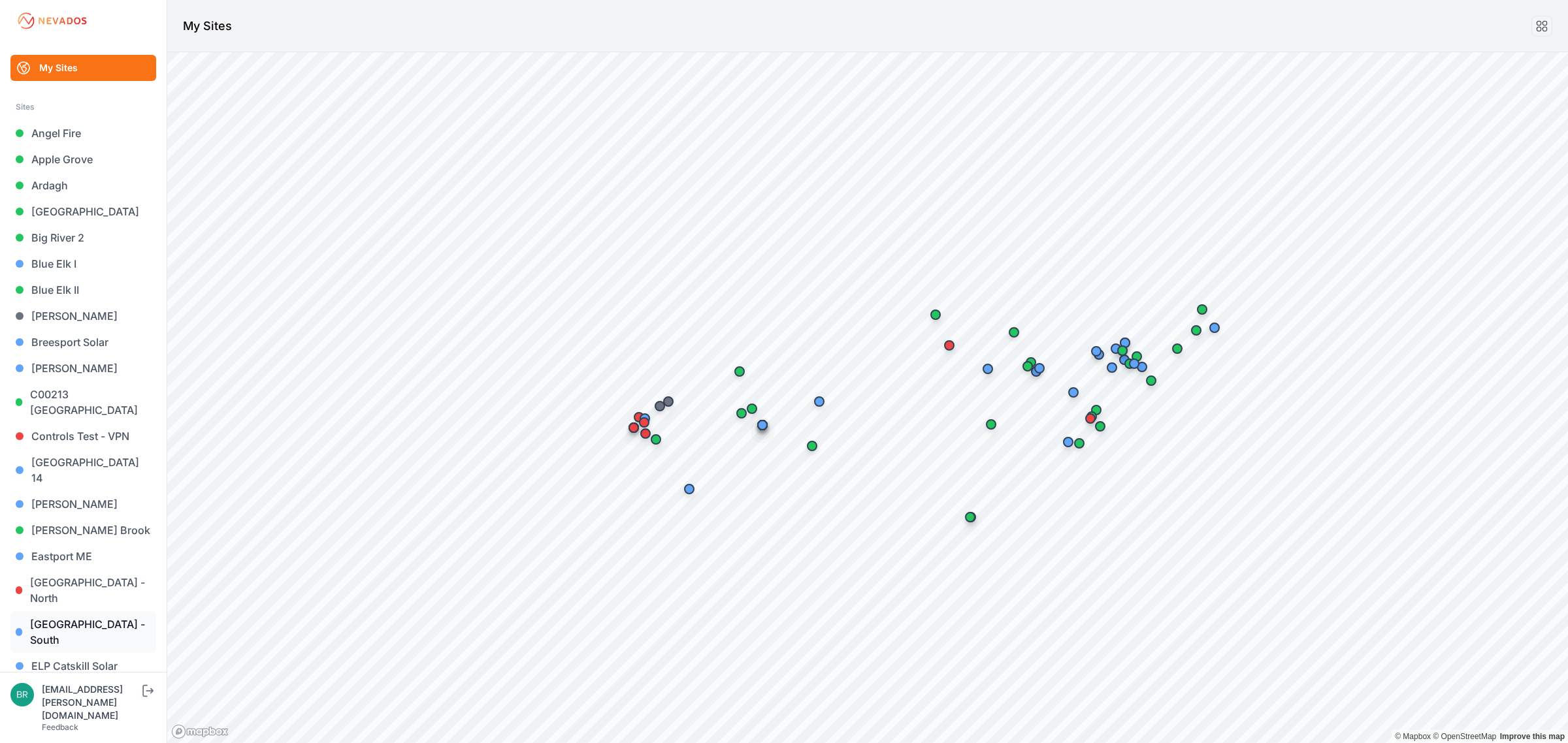
click at [110, 612] on link "[GEOGRAPHIC_DATA] - South" at bounding box center [84, 632] width 146 height 41
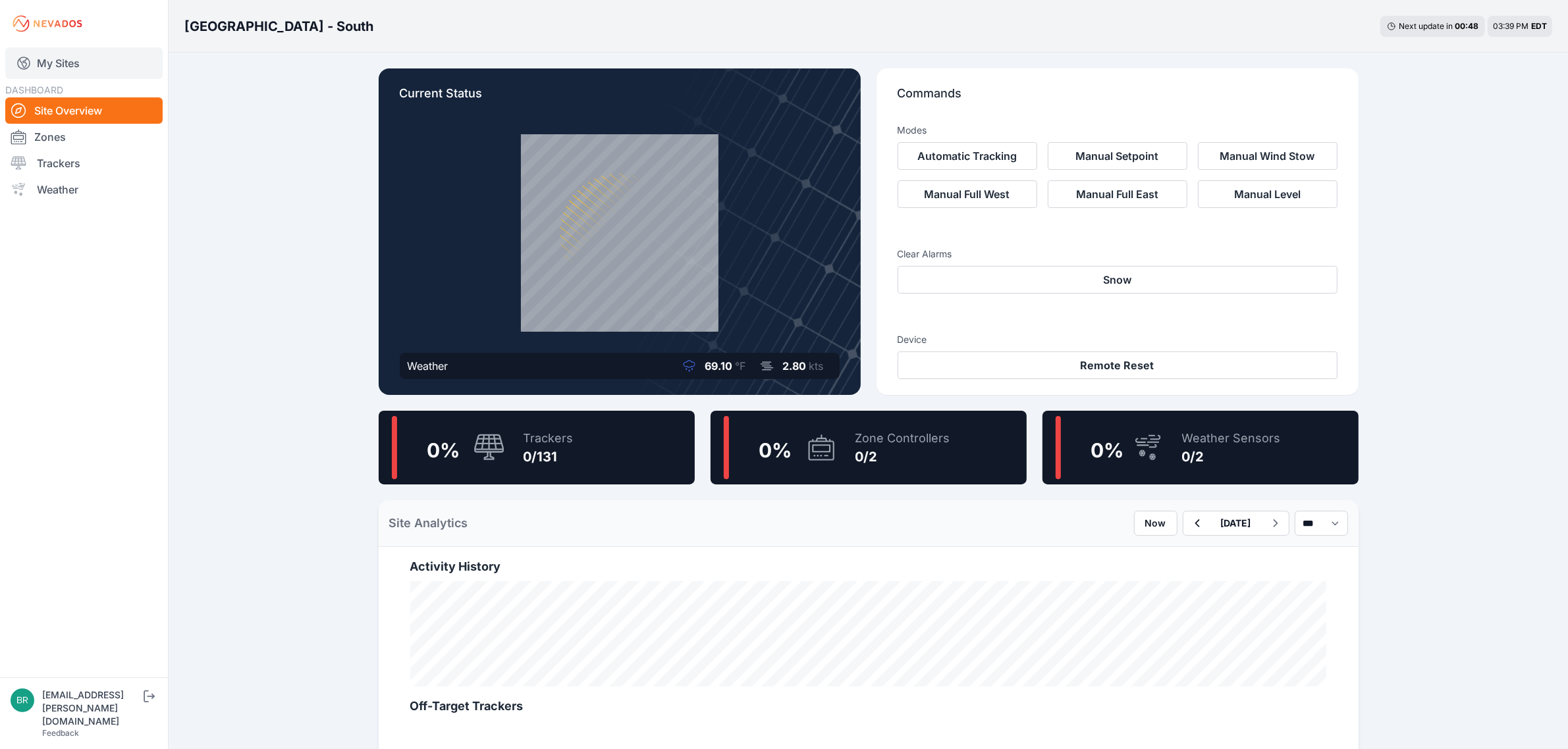
click at [104, 62] on link "My Sites" at bounding box center [84, 64] width 157 height 32
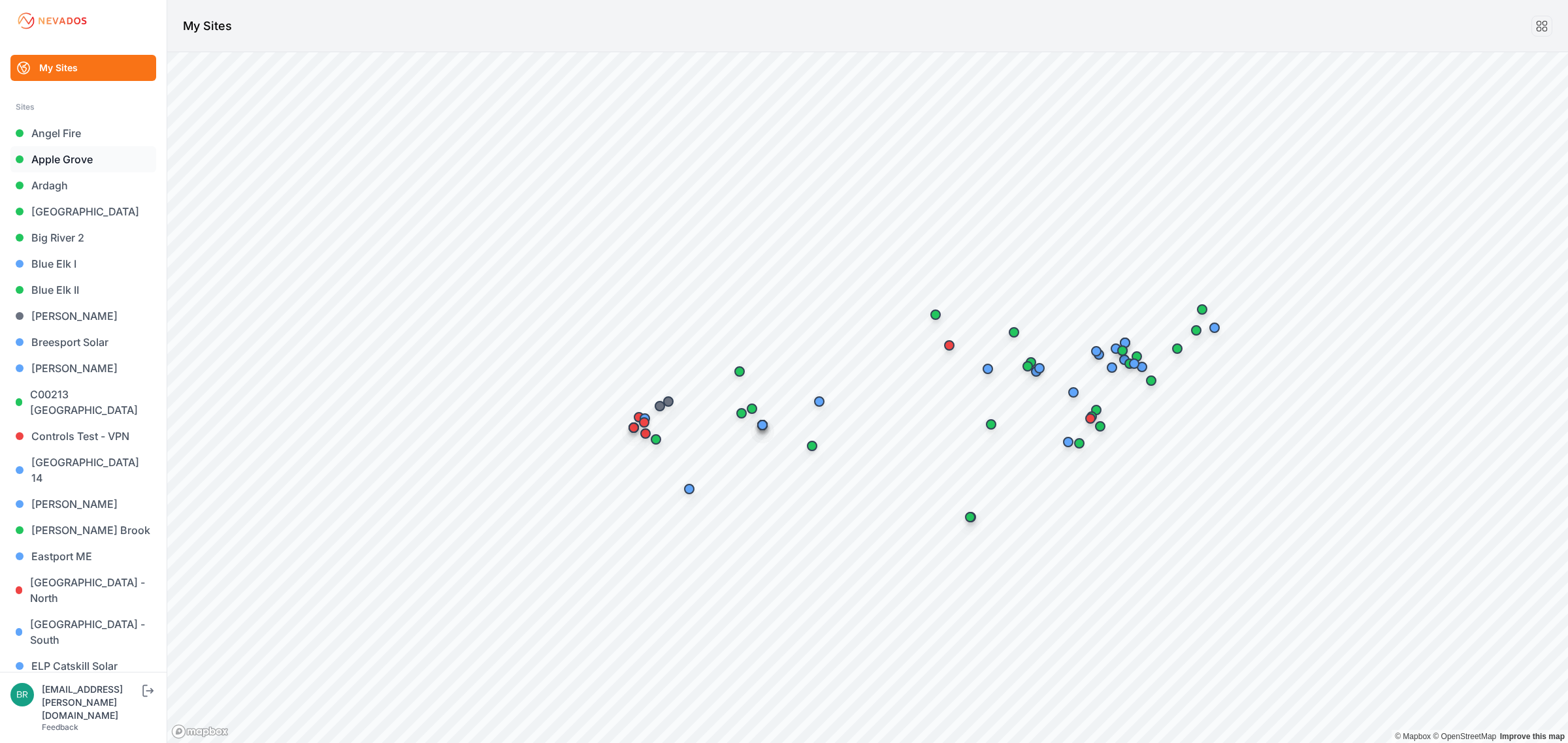
click at [82, 160] on link "Apple Grove" at bounding box center [84, 159] width 146 height 26
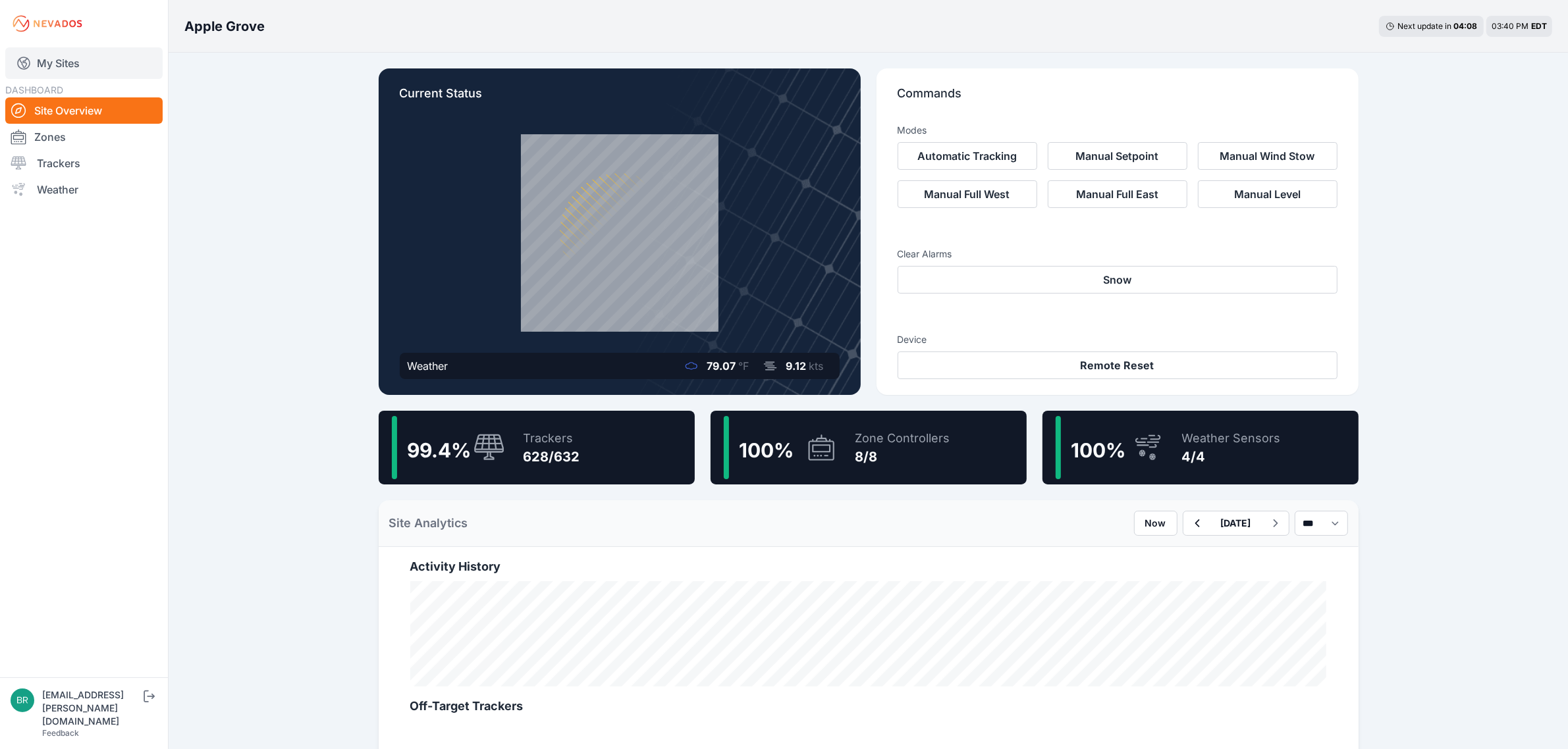
click at [139, 77] on link "My Sites" at bounding box center [84, 64] width 157 height 32
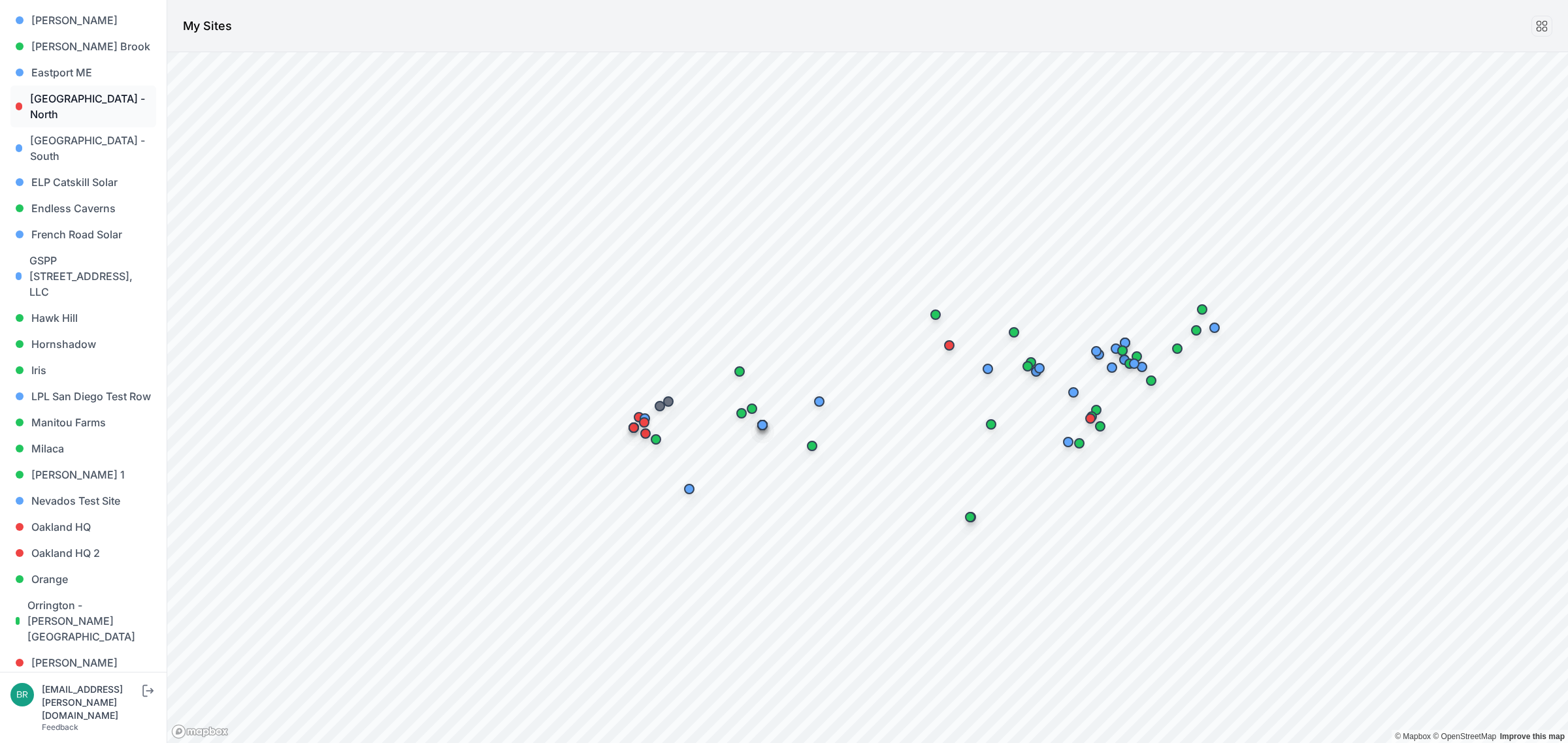
scroll to position [327, 0]
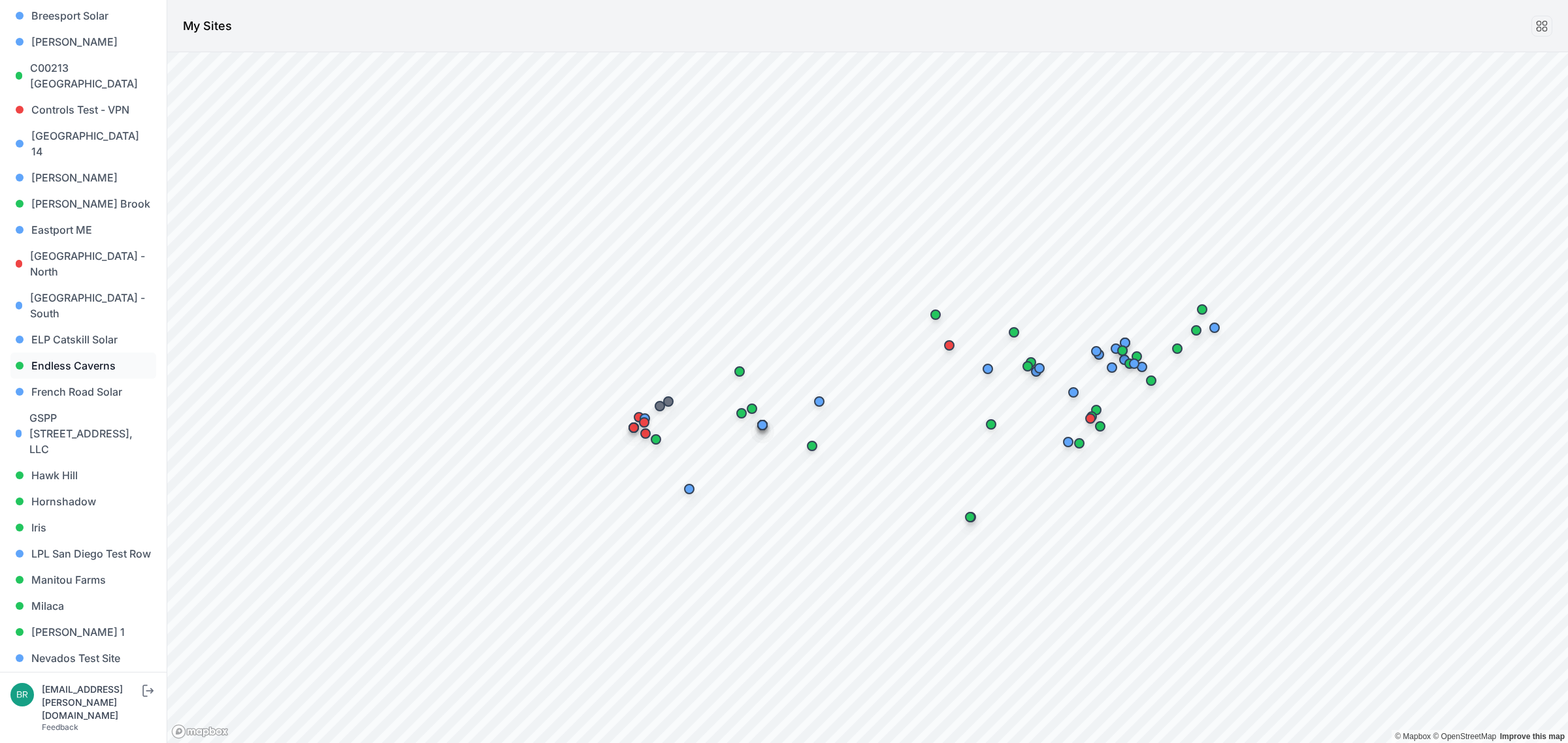
click at [88, 352] on link "Endless Caverns" at bounding box center [84, 365] width 146 height 26
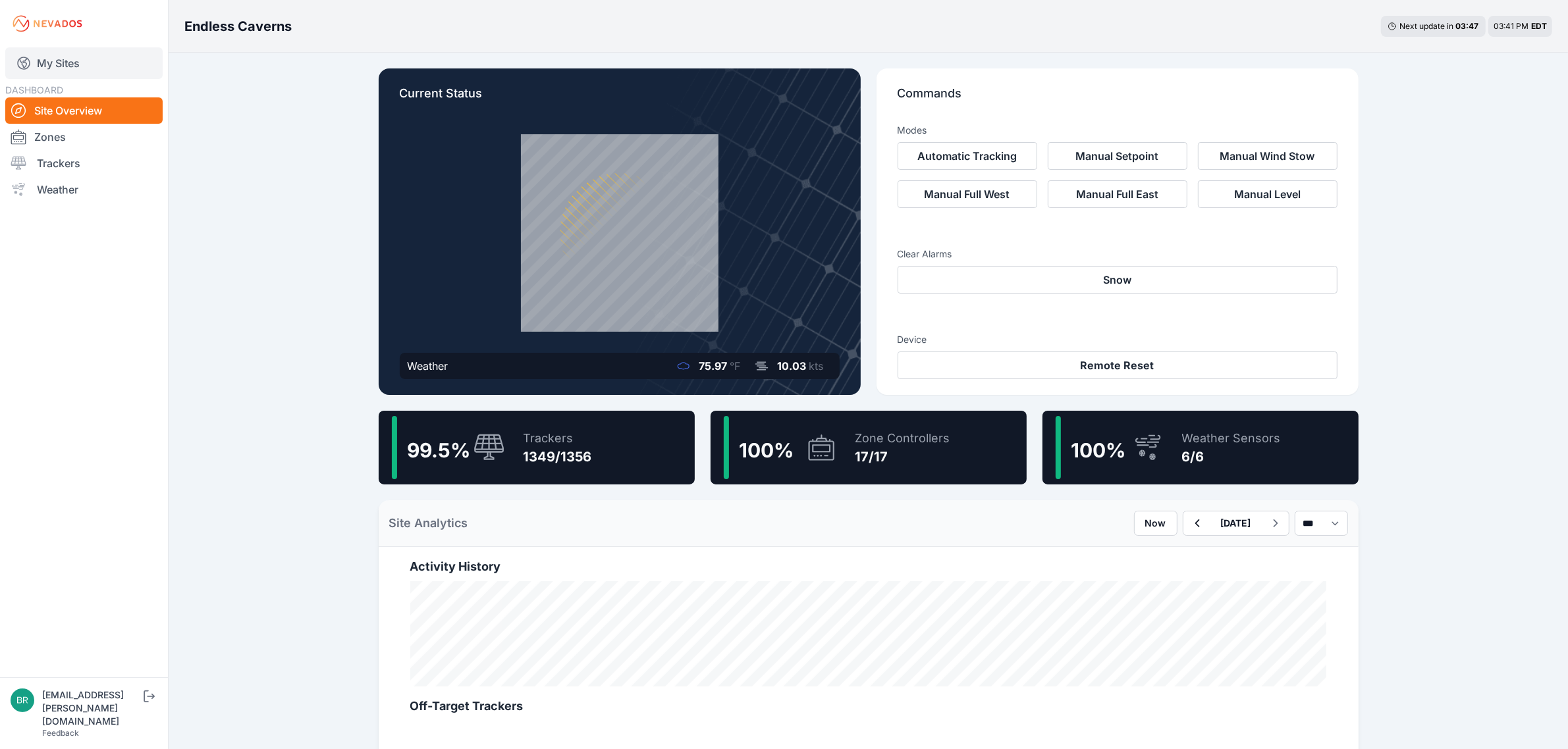
click at [75, 68] on link "My Sites" at bounding box center [84, 64] width 157 height 32
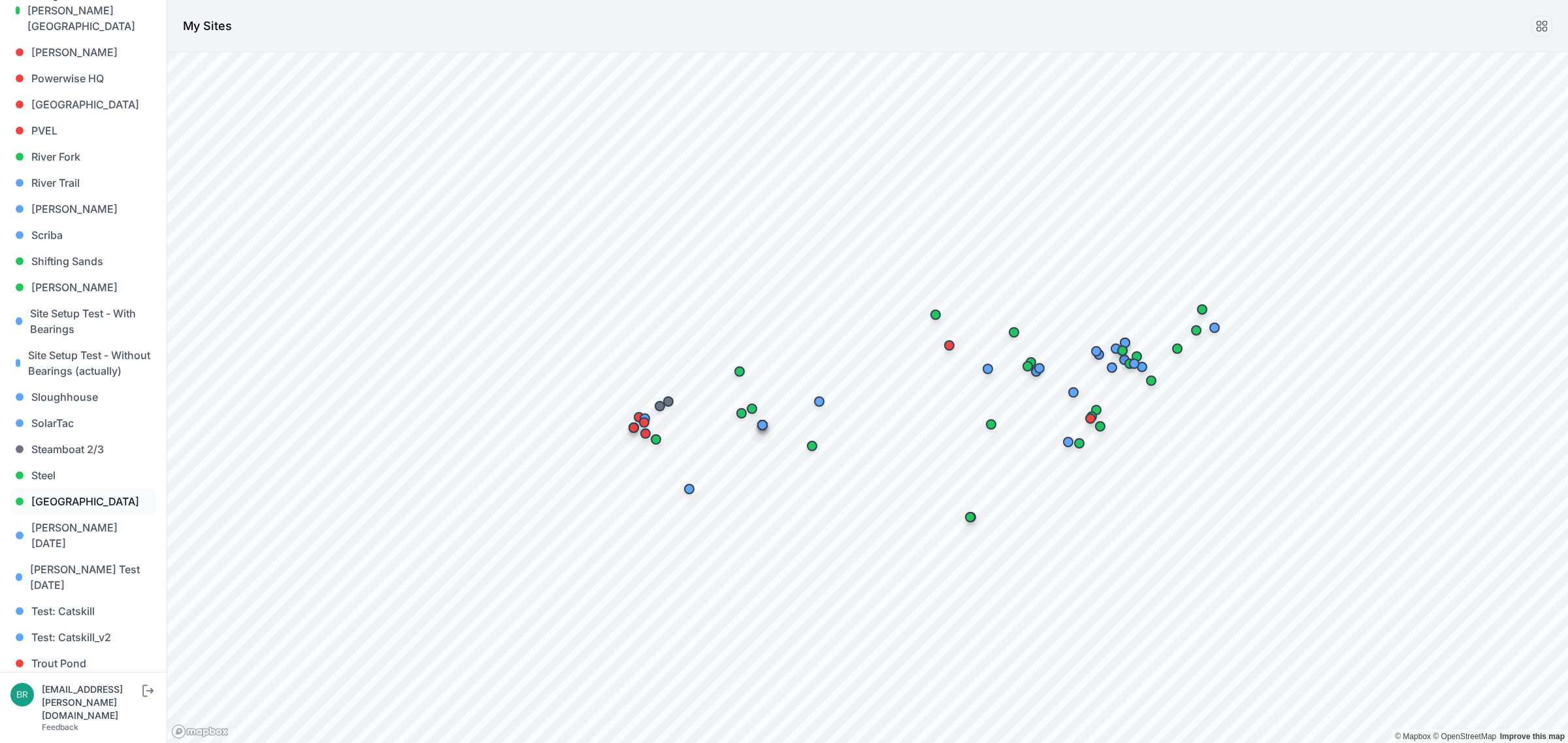
scroll to position [1114, 0]
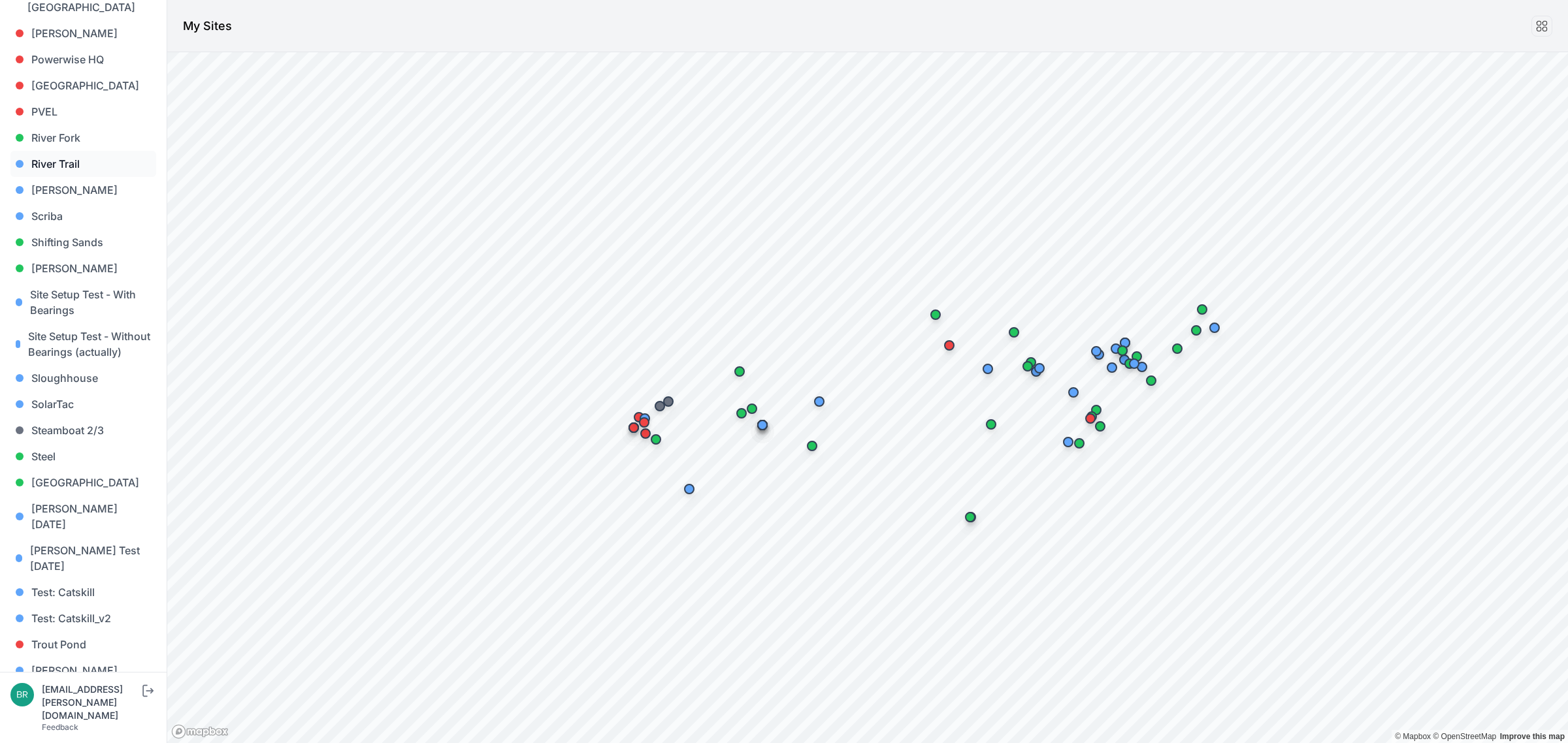
click at [62, 151] on link "River Trail" at bounding box center [84, 164] width 146 height 26
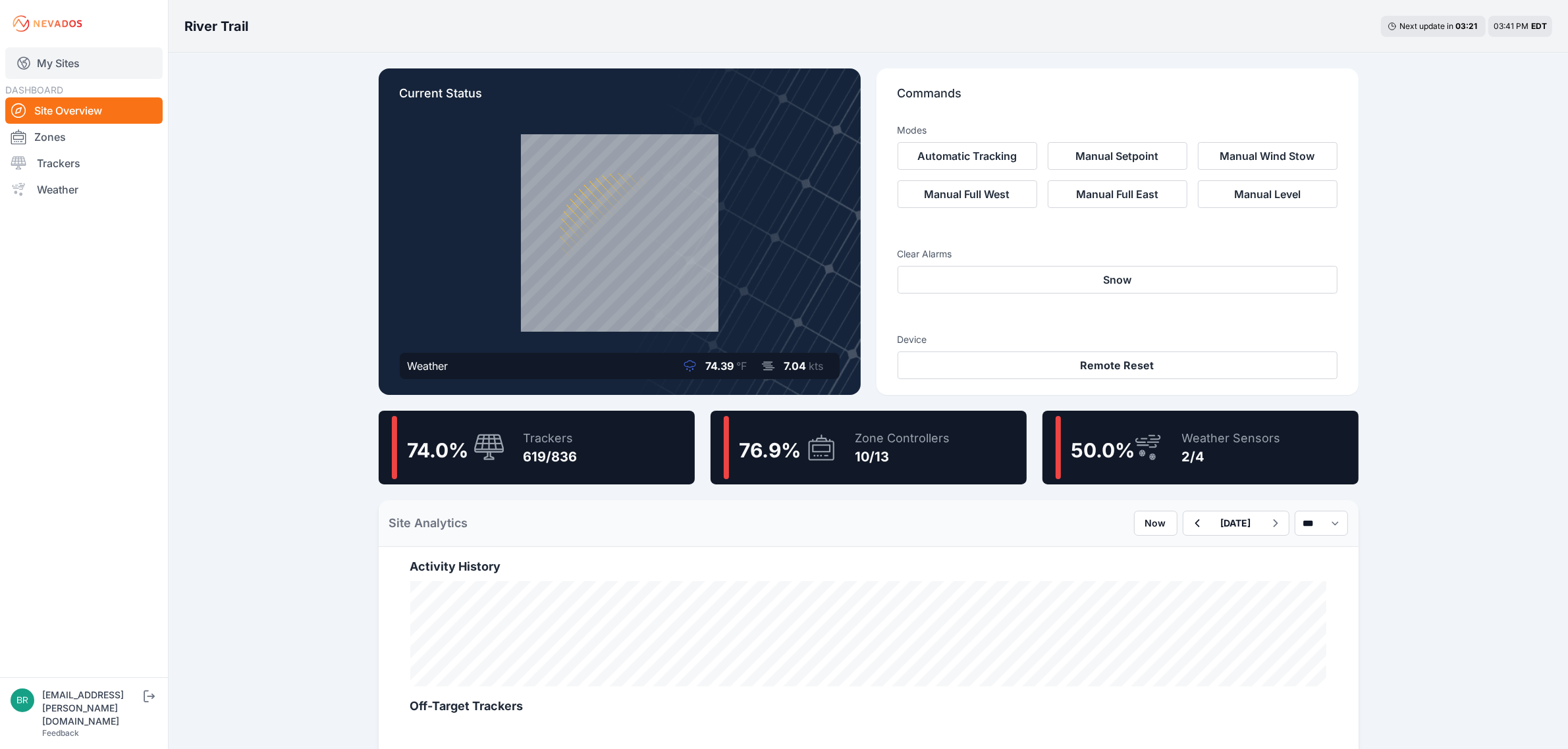
click at [97, 53] on link "My Sites" at bounding box center [84, 64] width 157 height 32
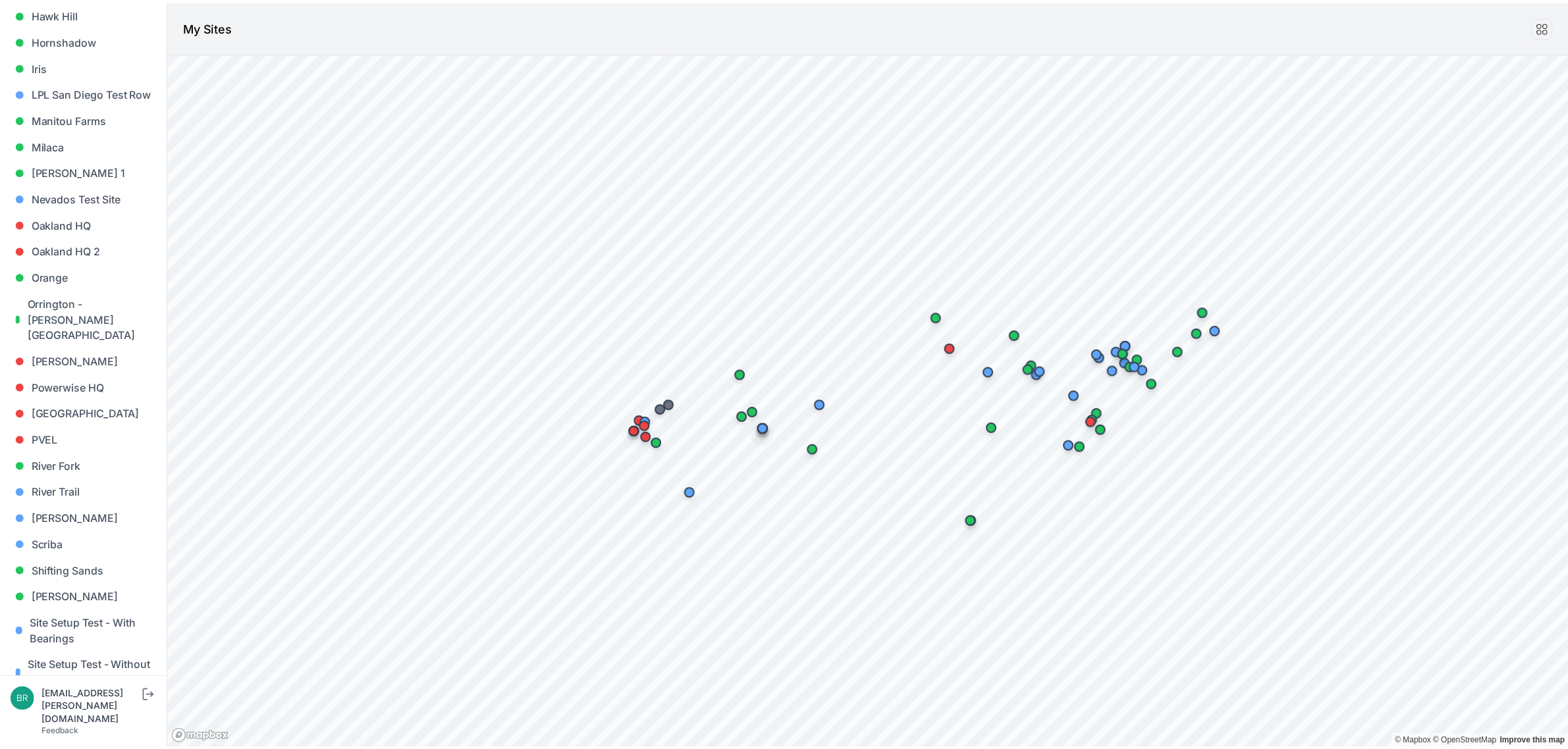
scroll to position [1123, 0]
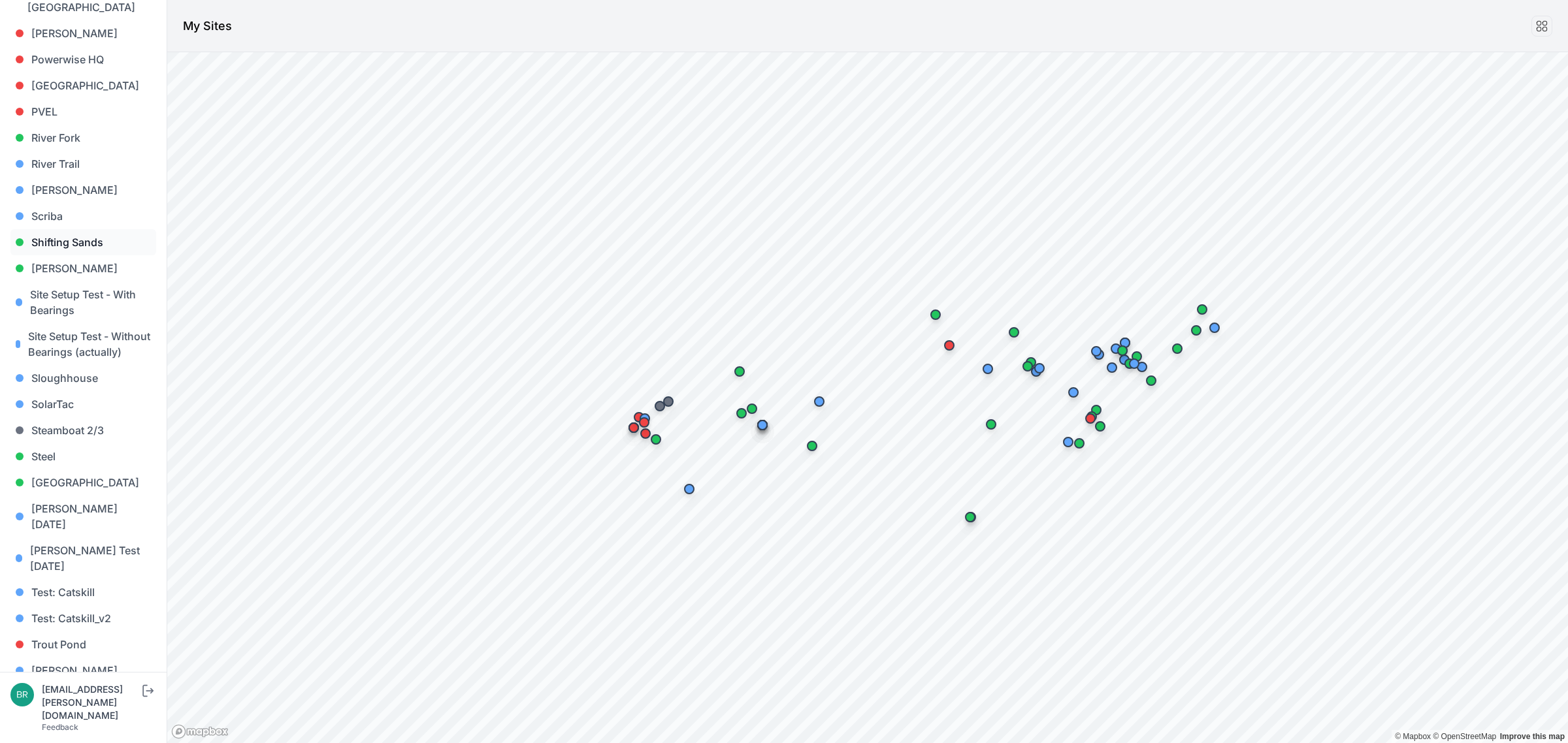
click at [74, 229] on link "Shifting Sands" at bounding box center [84, 242] width 146 height 26
